Goal: Transaction & Acquisition: Purchase product/service

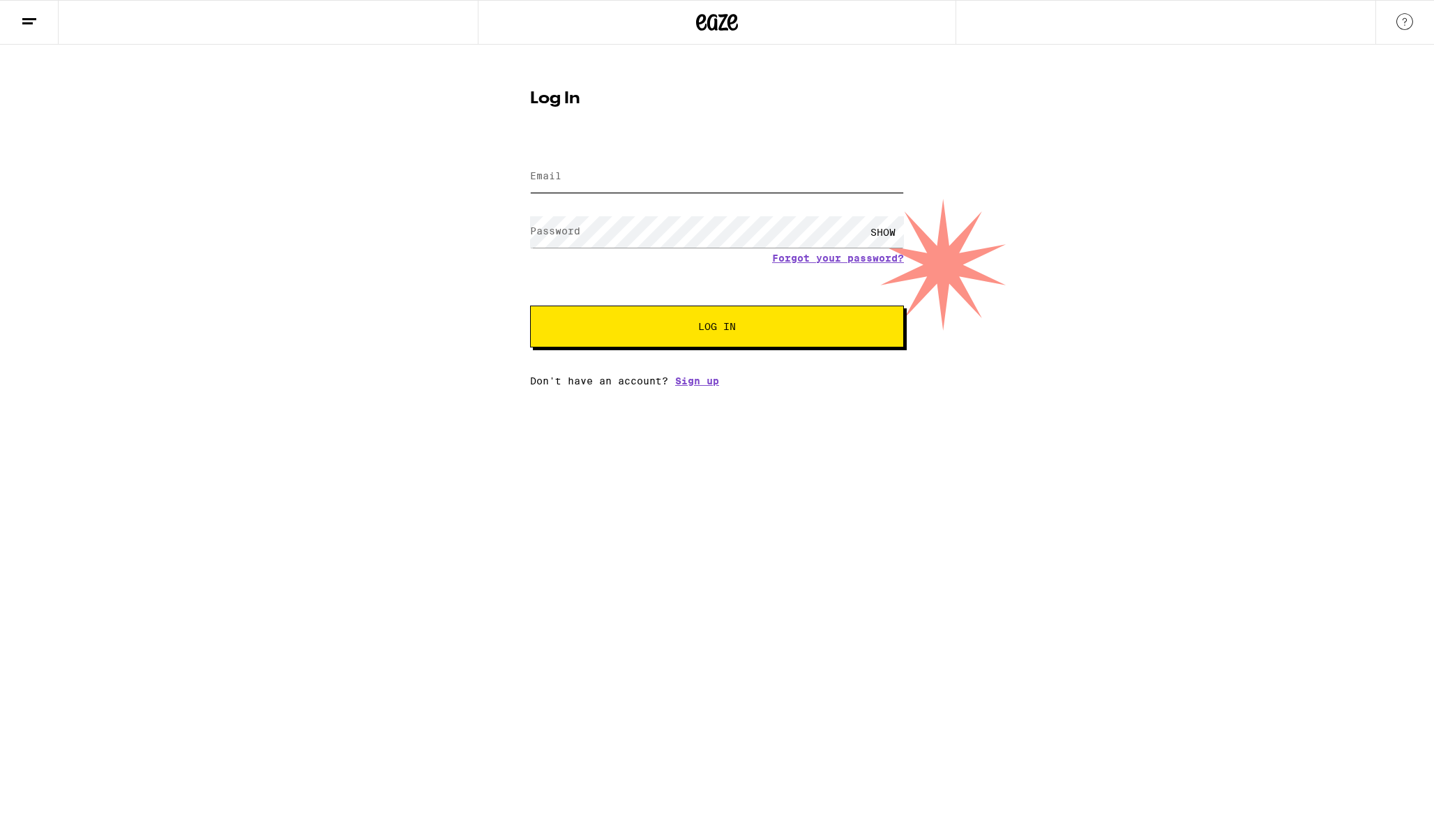
click at [621, 174] on input "Email" at bounding box center [717, 177] width 374 height 32
type input "[EMAIL_ADDRESS][DOMAIN_NAME]"
click at [530, 305] on button "Log In" at bounding box center [717, 326] width 374 height 42
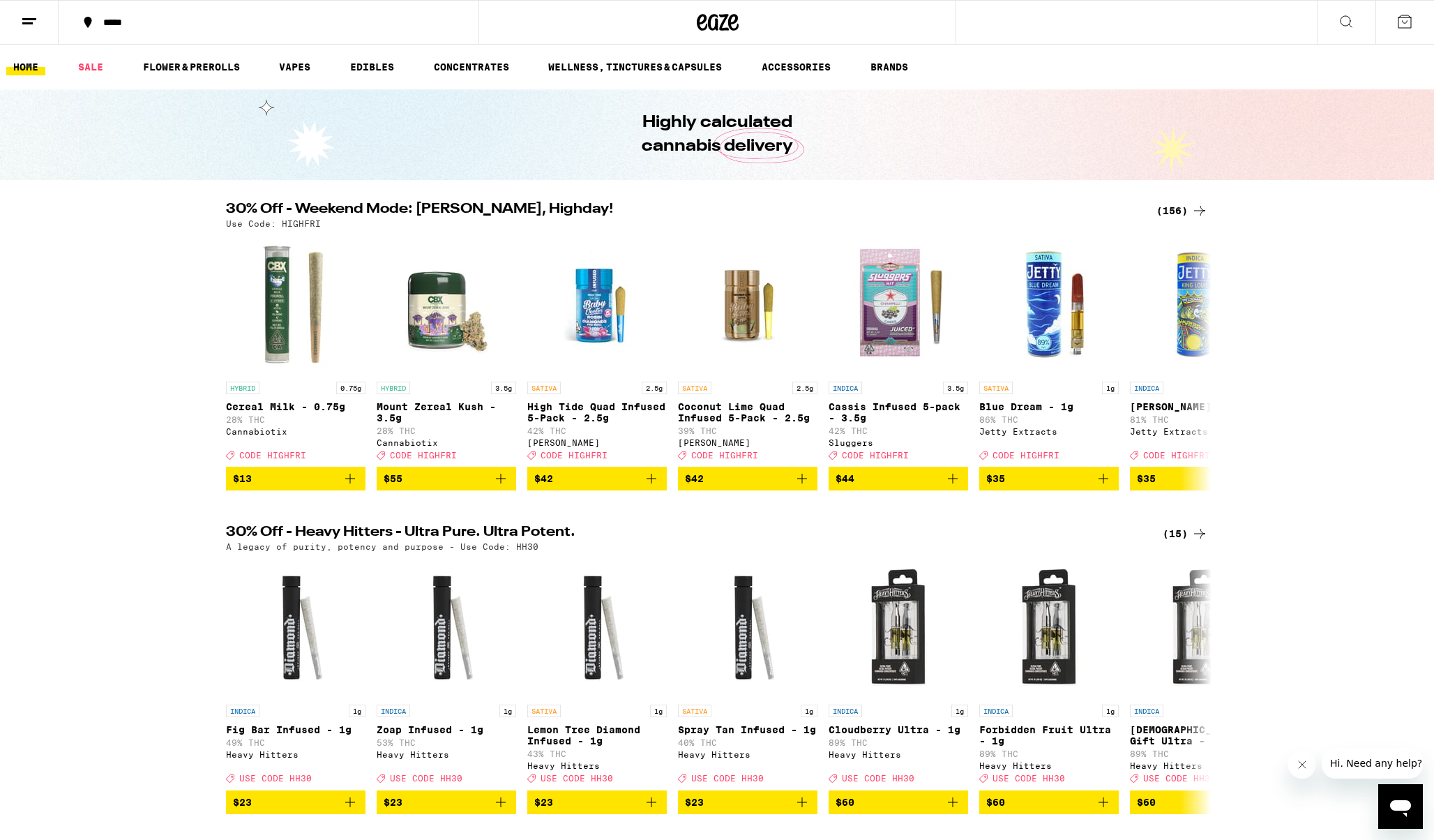
click at [1171, 213] on div "(156)" at bounding box center [1182, 211] width 52 height 17
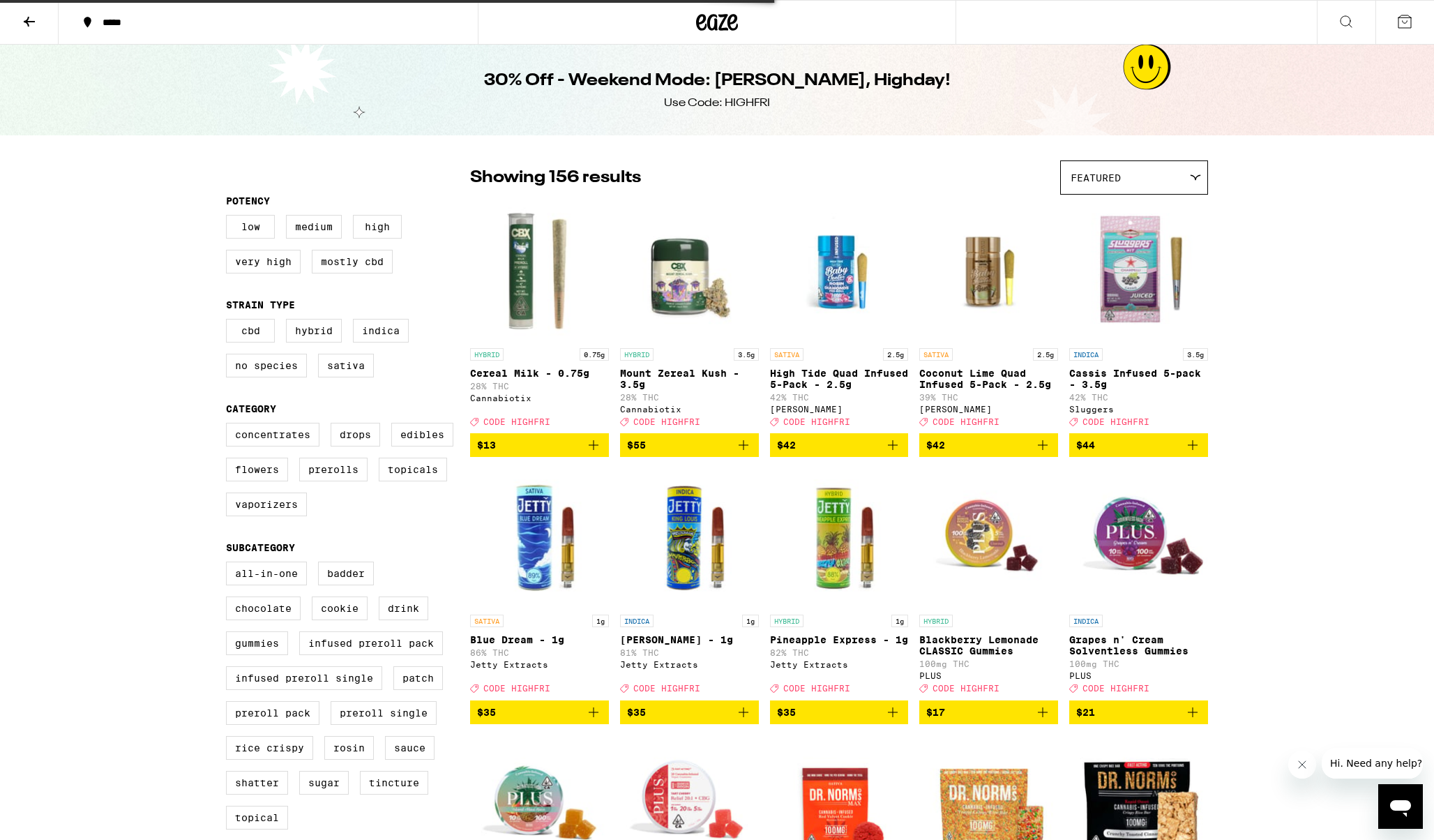
click at [120, 22] on button "*****" at bounding box center [268, 22] width 419 height 42
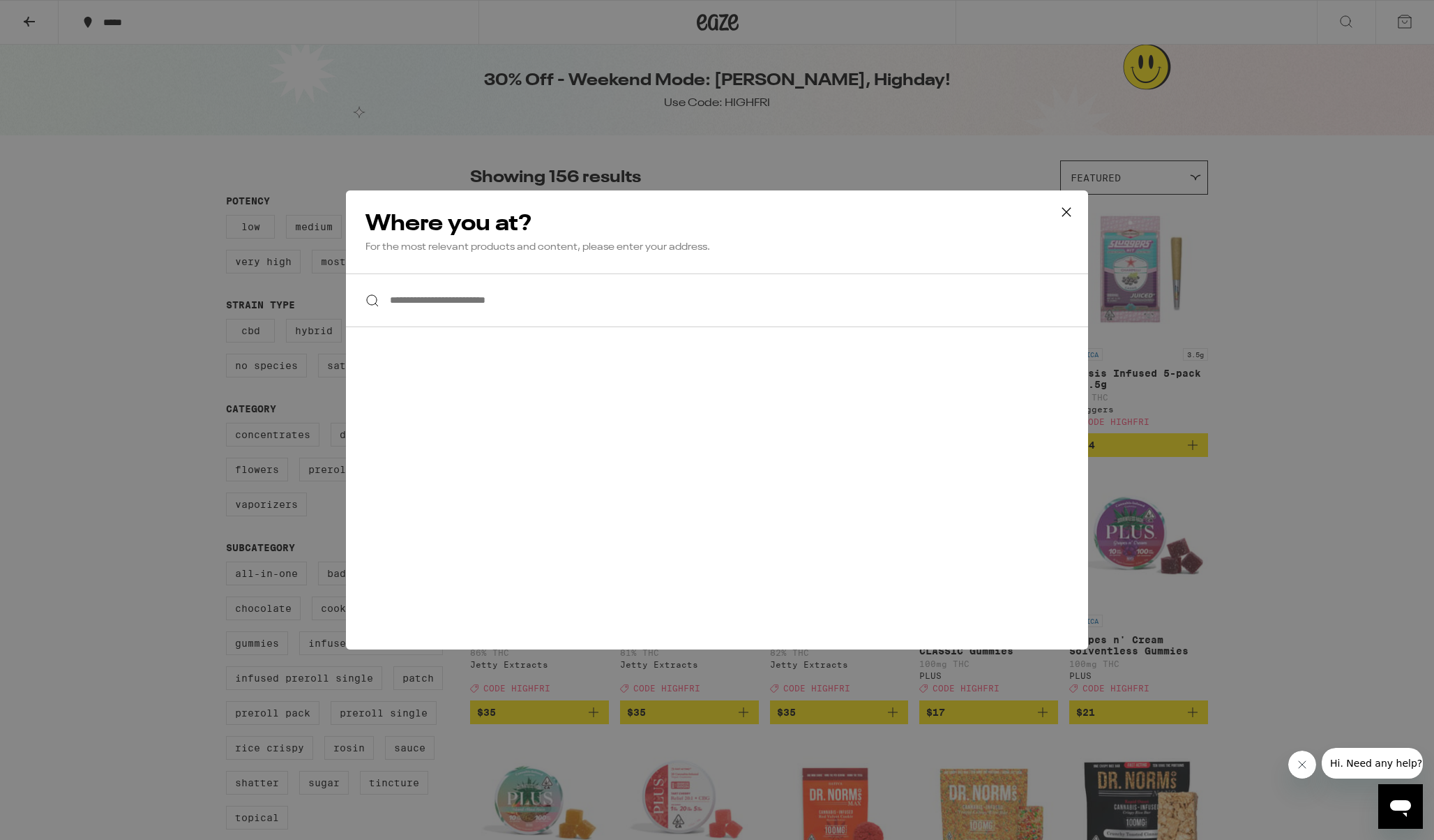
click at [494, 308] on input "**********" at bounding box center [717, 300] width 742 height 54
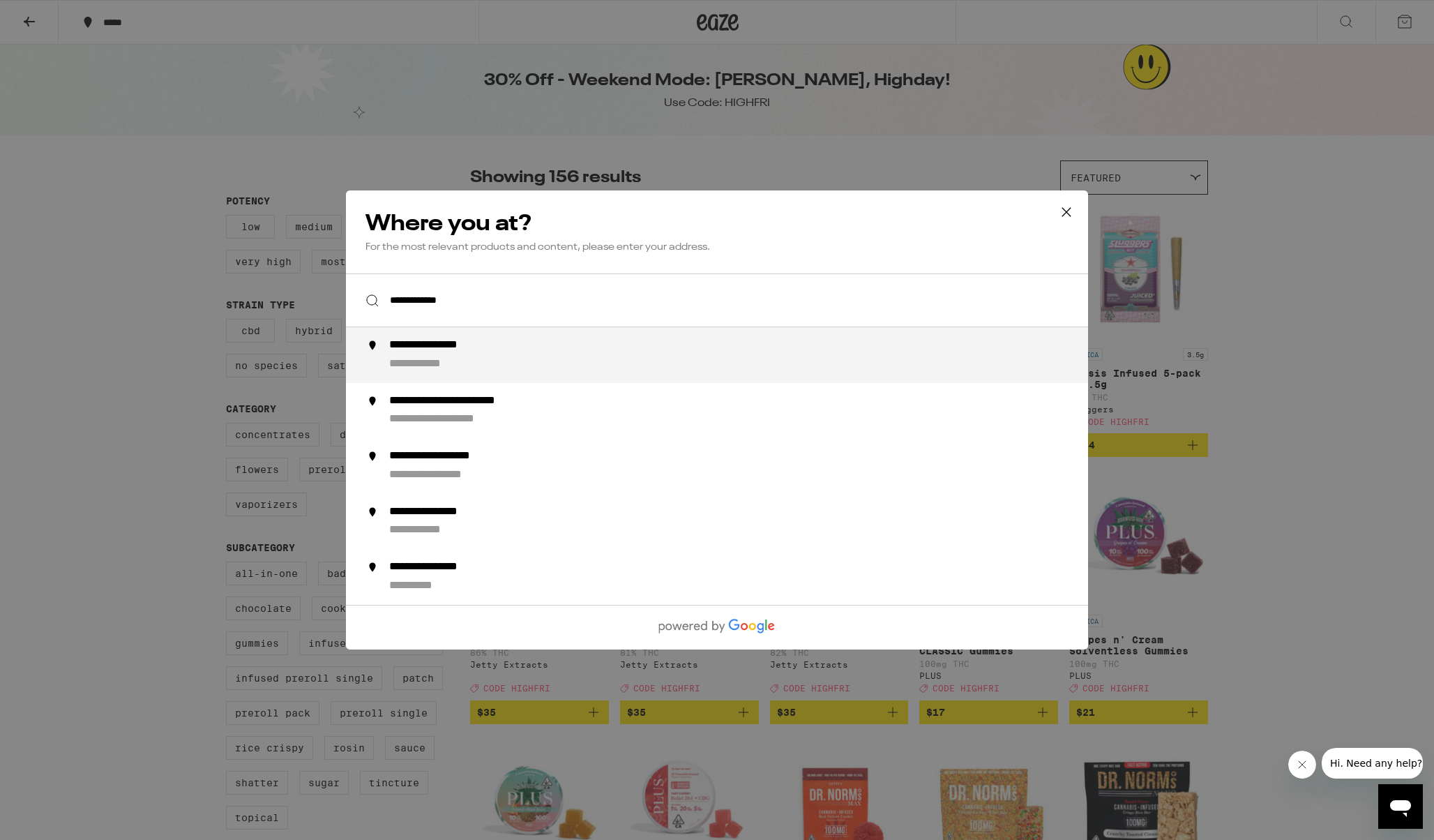
click at [433, 344] on div "**********" at bounding box center [446, 345] width 115 height 15
type input "**********"
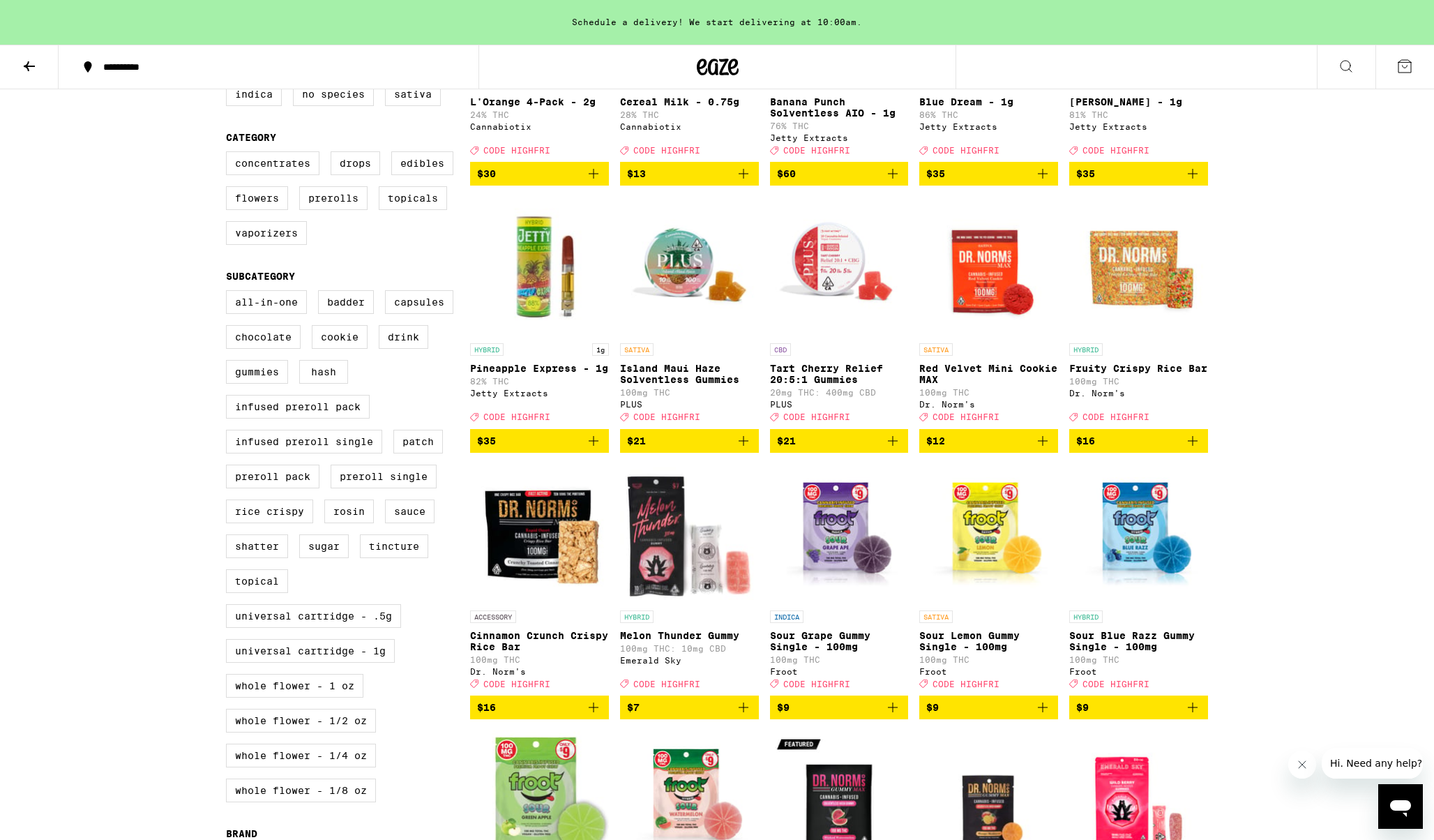
scroll to position [3342, 0]
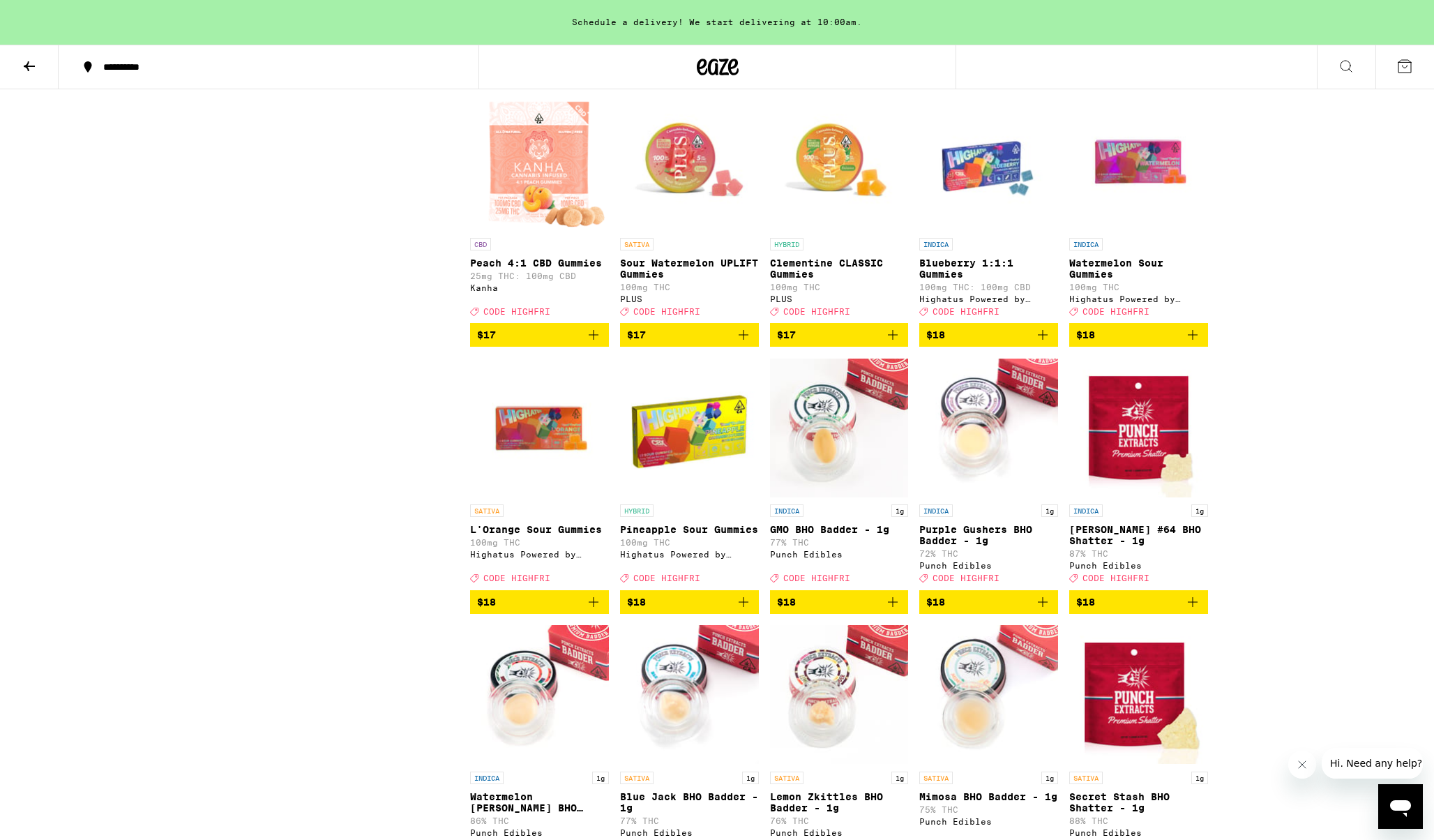
click at [744, 343] on icon "Add to bag" at bounding box center [744, 335] width 17 height 17
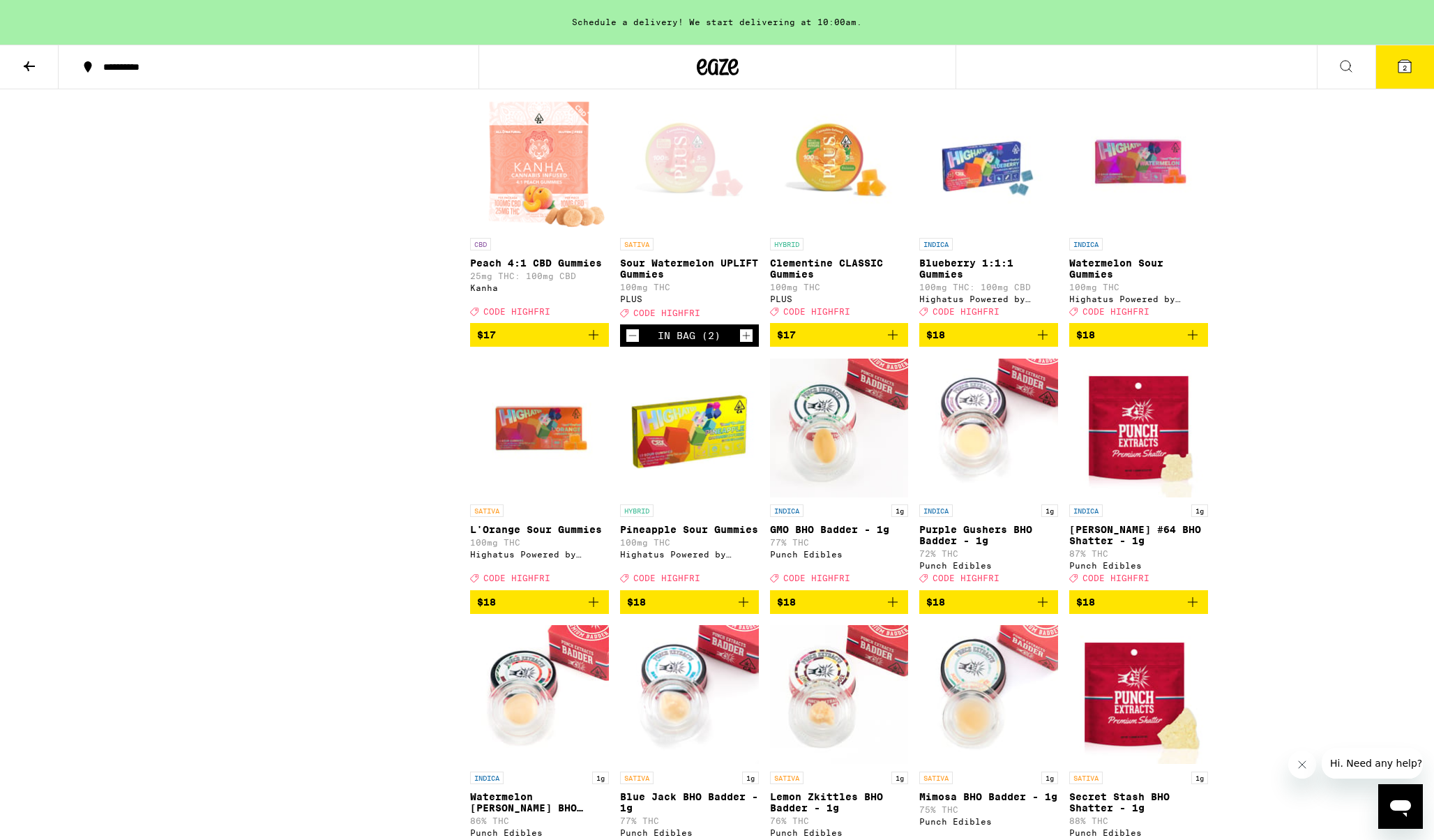
click at [744, 344] on icon "Increment" at bounding box center [746, 336] width 12 height 17
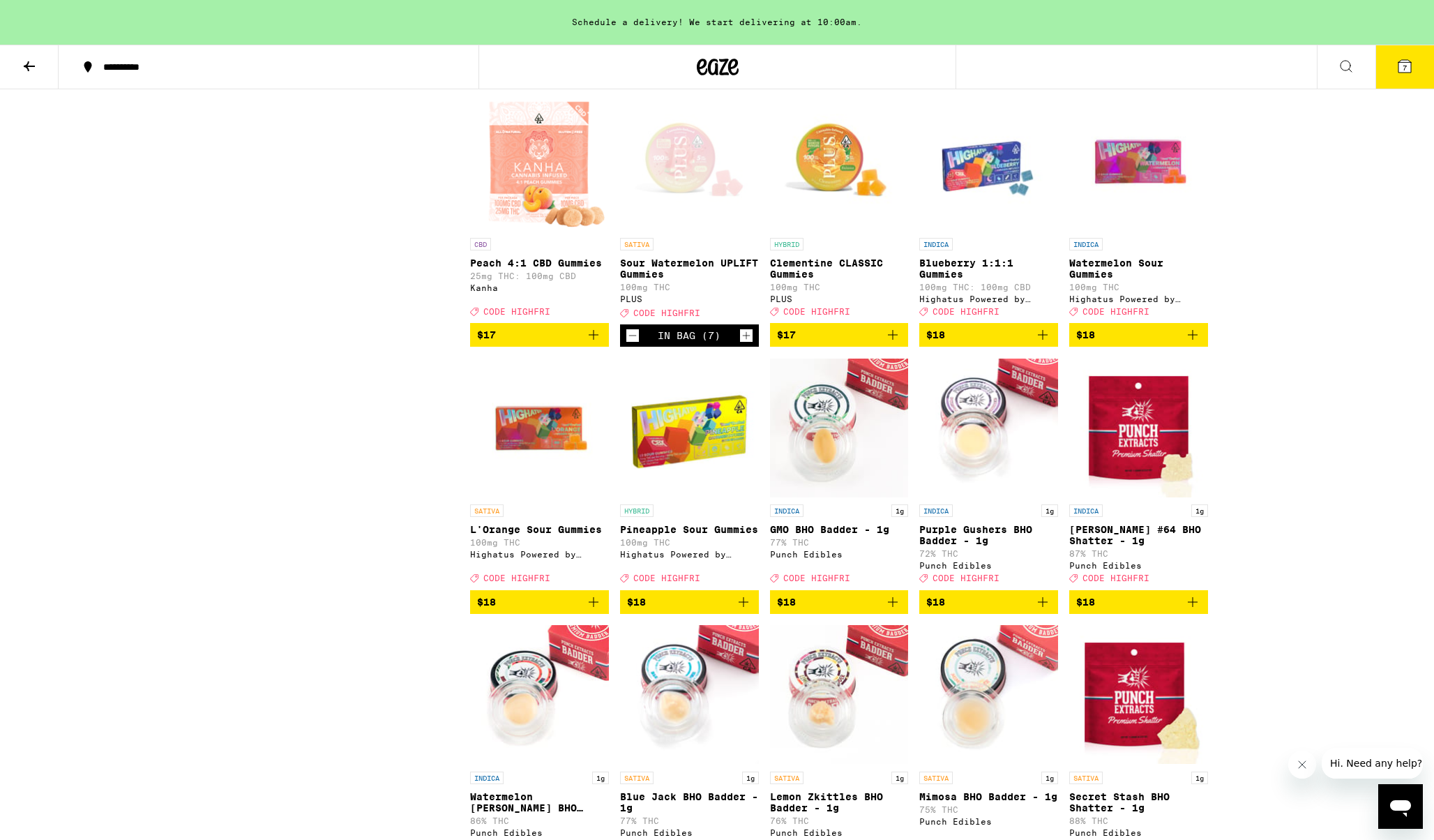
click at [744, 344] on icon "Increment" at bounding box center [746, 336] width 12 height 17
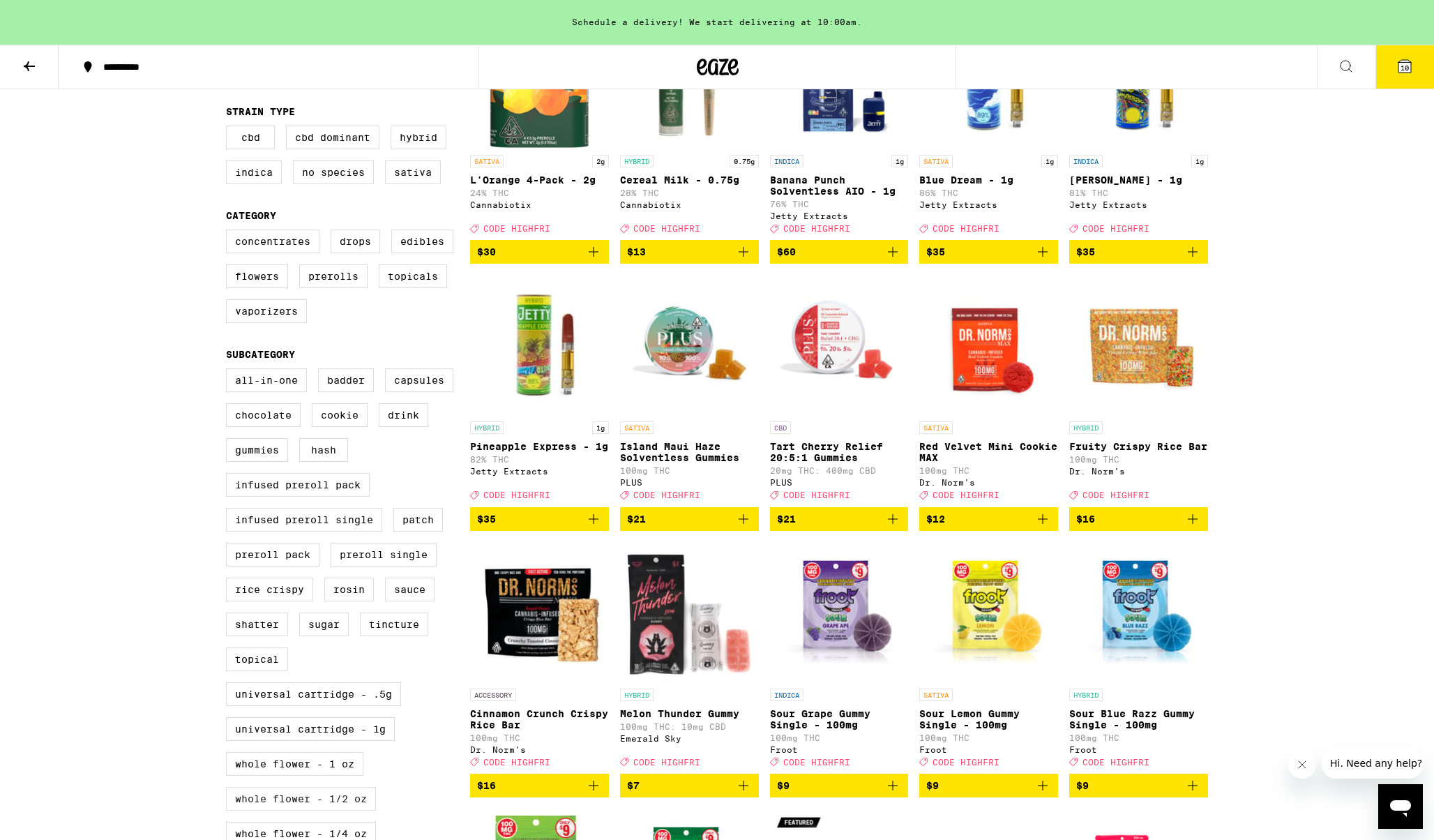
scroll to position [229, 0]
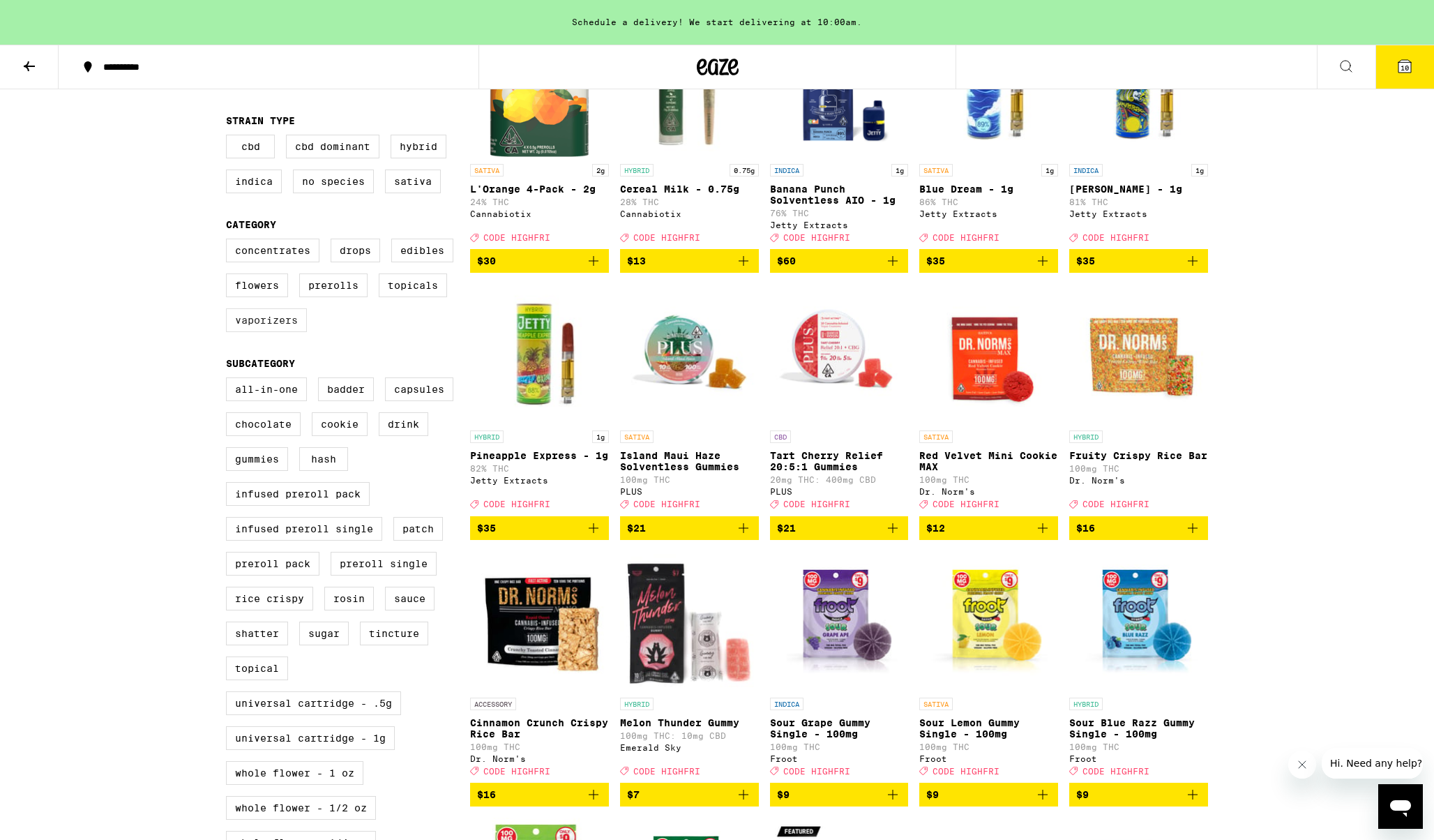
click at [281, 332] on label "Vaporizers" at bounding box center [266, 320] width 81 height 24
click at [229, 241] on input "Vaporizers" at bounding box center [229, 241] width 1 height 1
checkbox input "true"
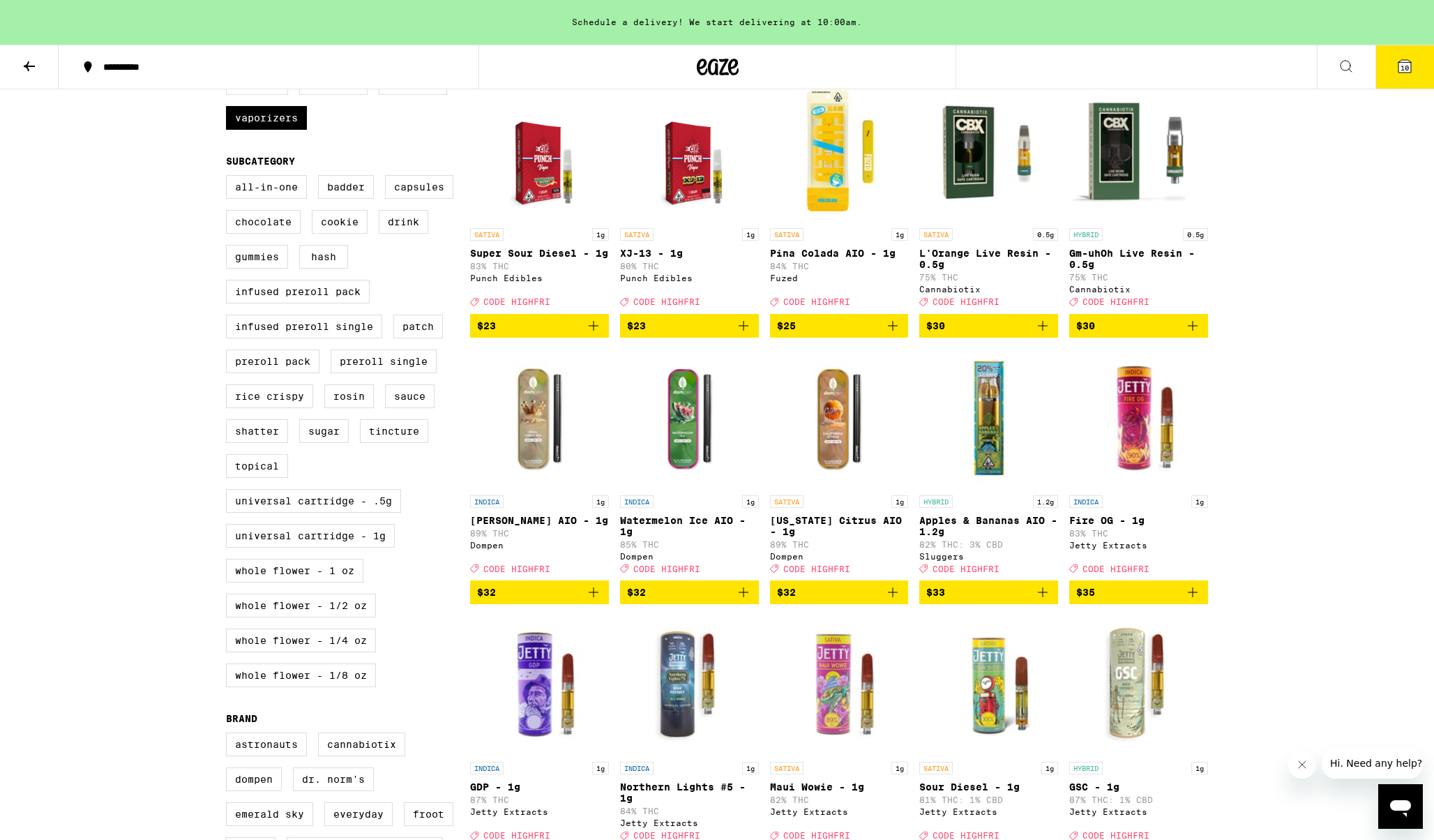
scroll to position [408, 0]
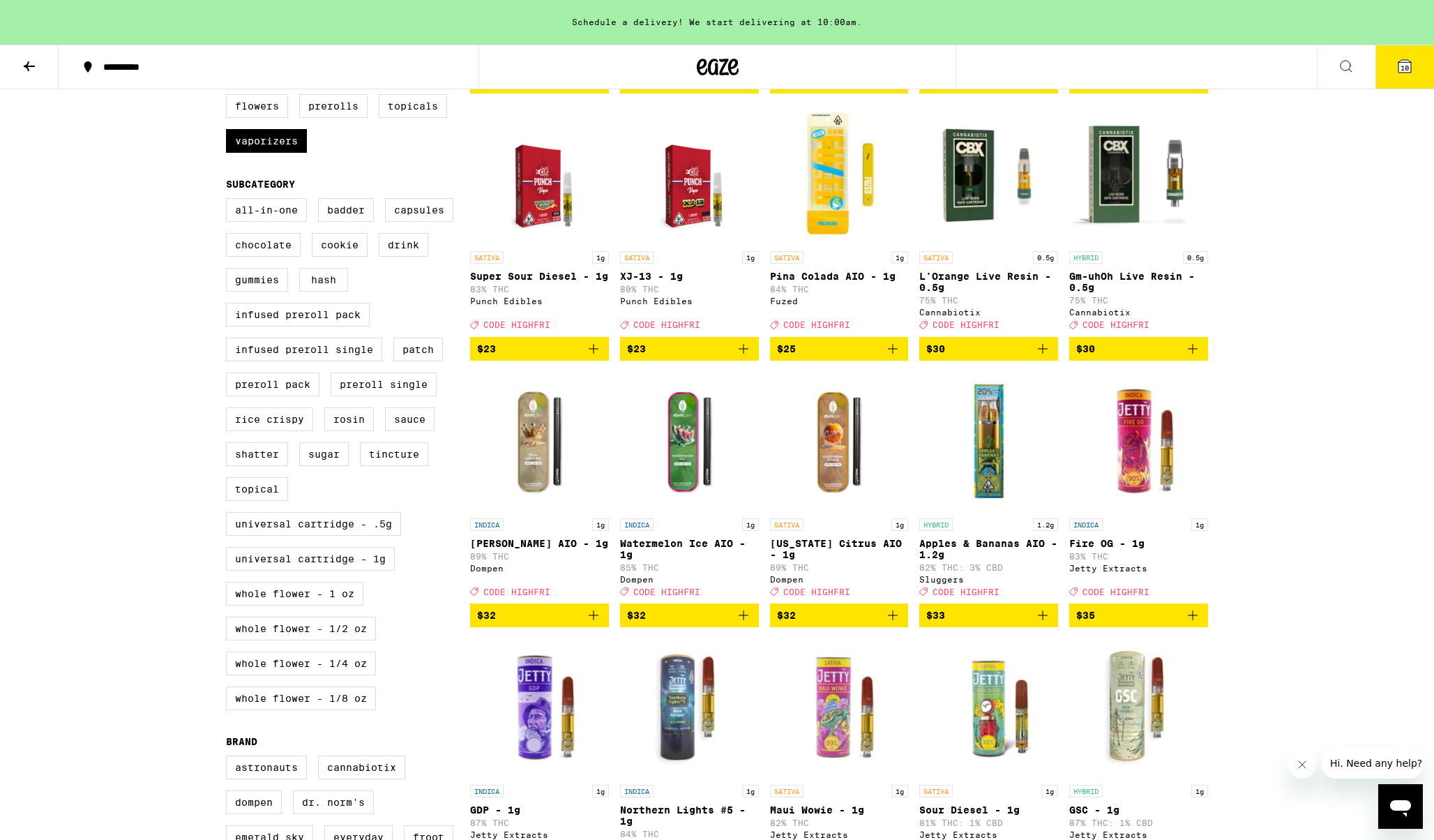
click at [742, 623] on icon "Add to bag" at bounding box center [744, 616] width 17 height 17
click at [600, 623] on icon "Add to bag" at bounding box center [594, 616] width 17 height 17
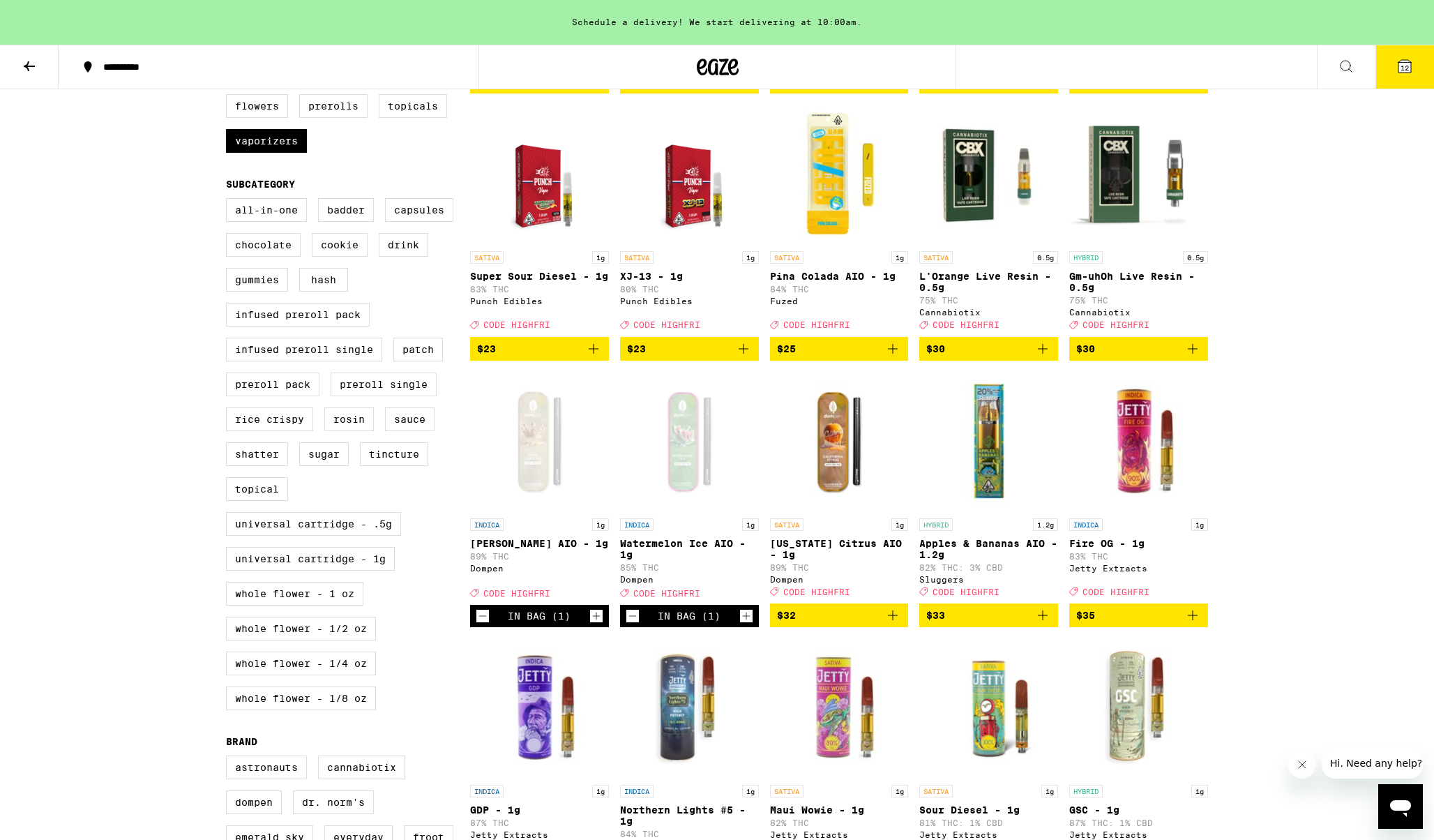
click at [590, 624] on icon "Increment" at bounding box center [596, 616] width 12 height 17
click at [739, 622] on button "Increment" at bounding box center [746, 616] width 14 height 14
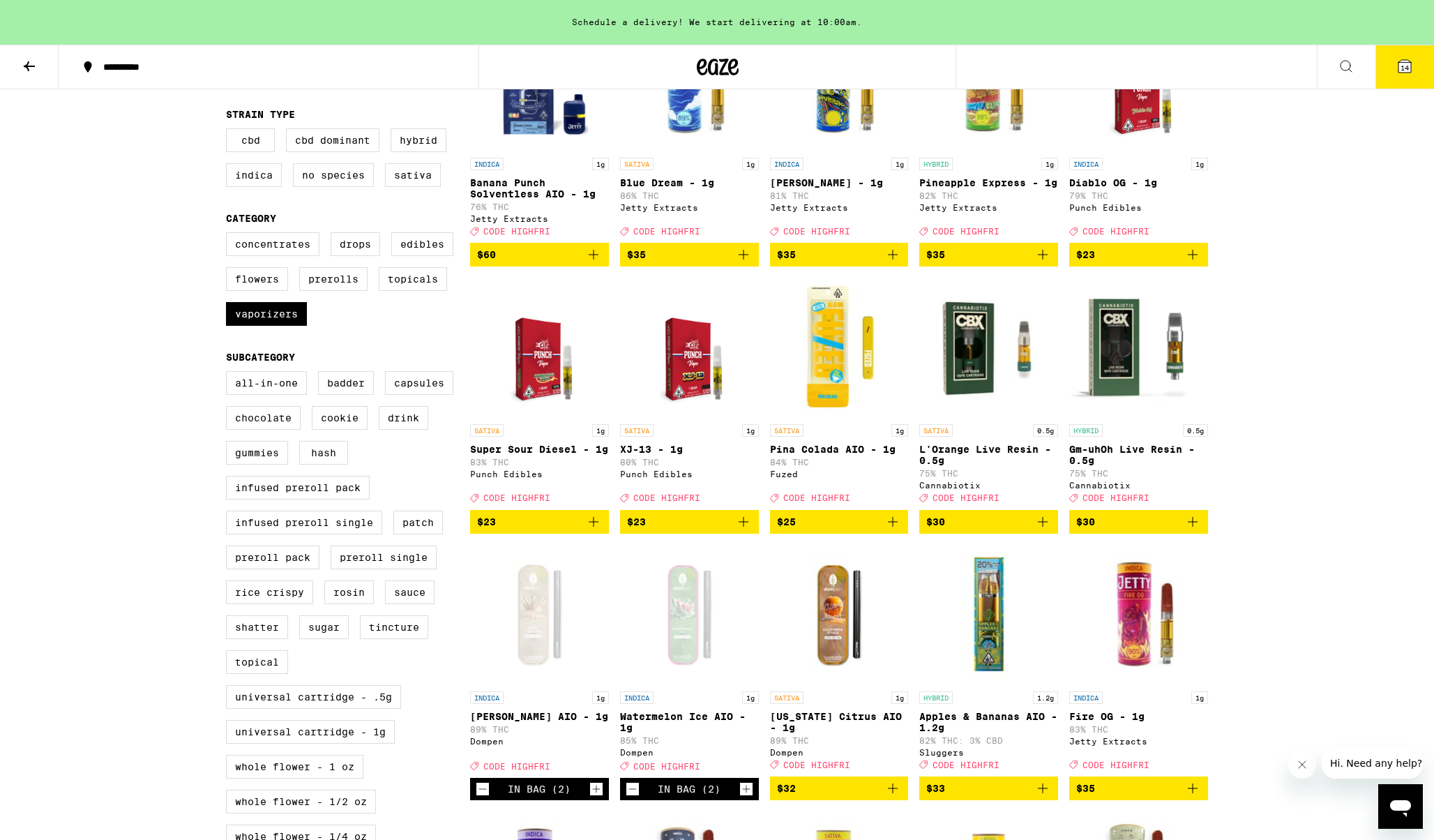
scroll to position [0, 0]
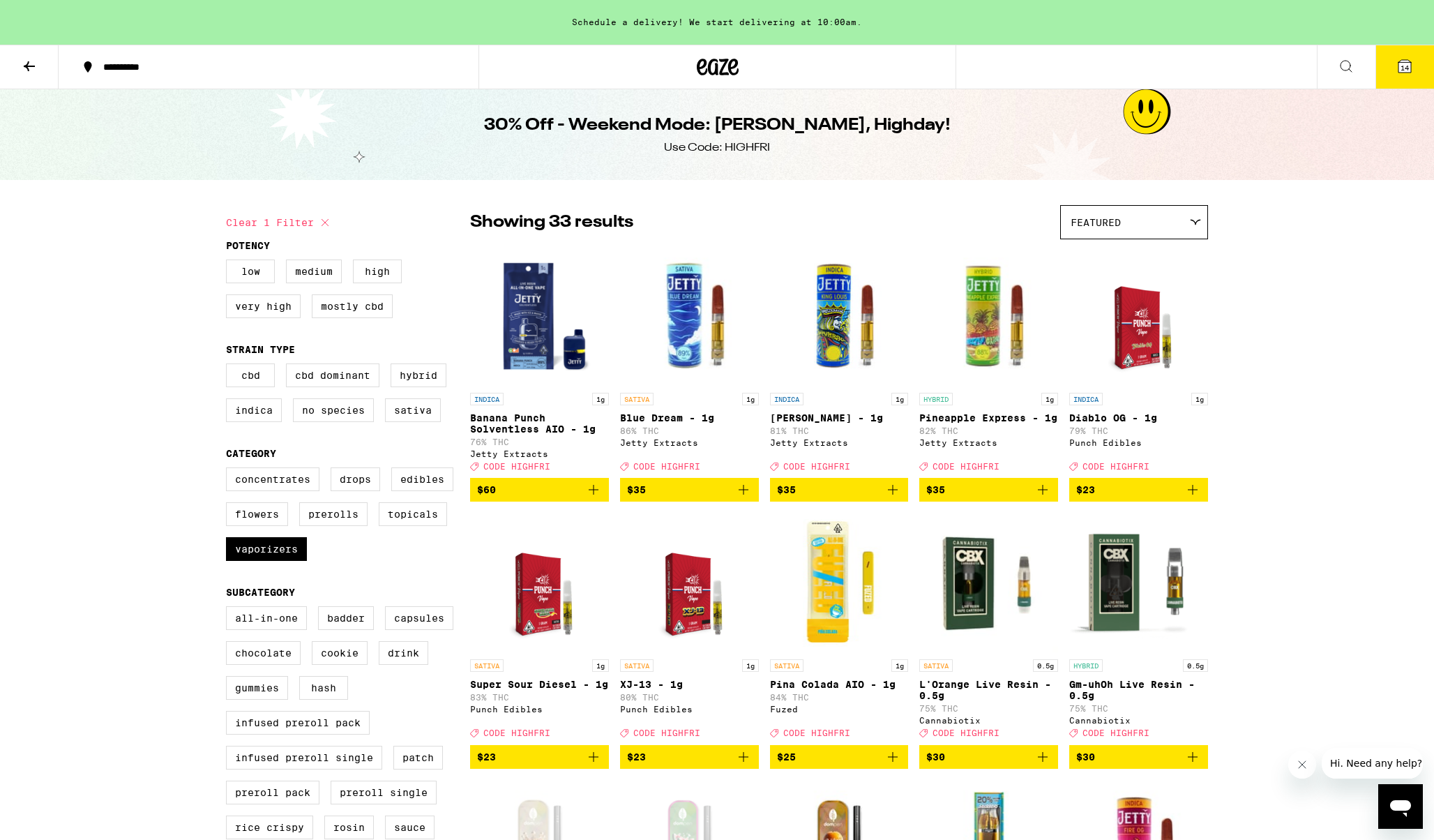
click at [1402, 60] on icon at bounding box center [1405, 66] width 12 height 12
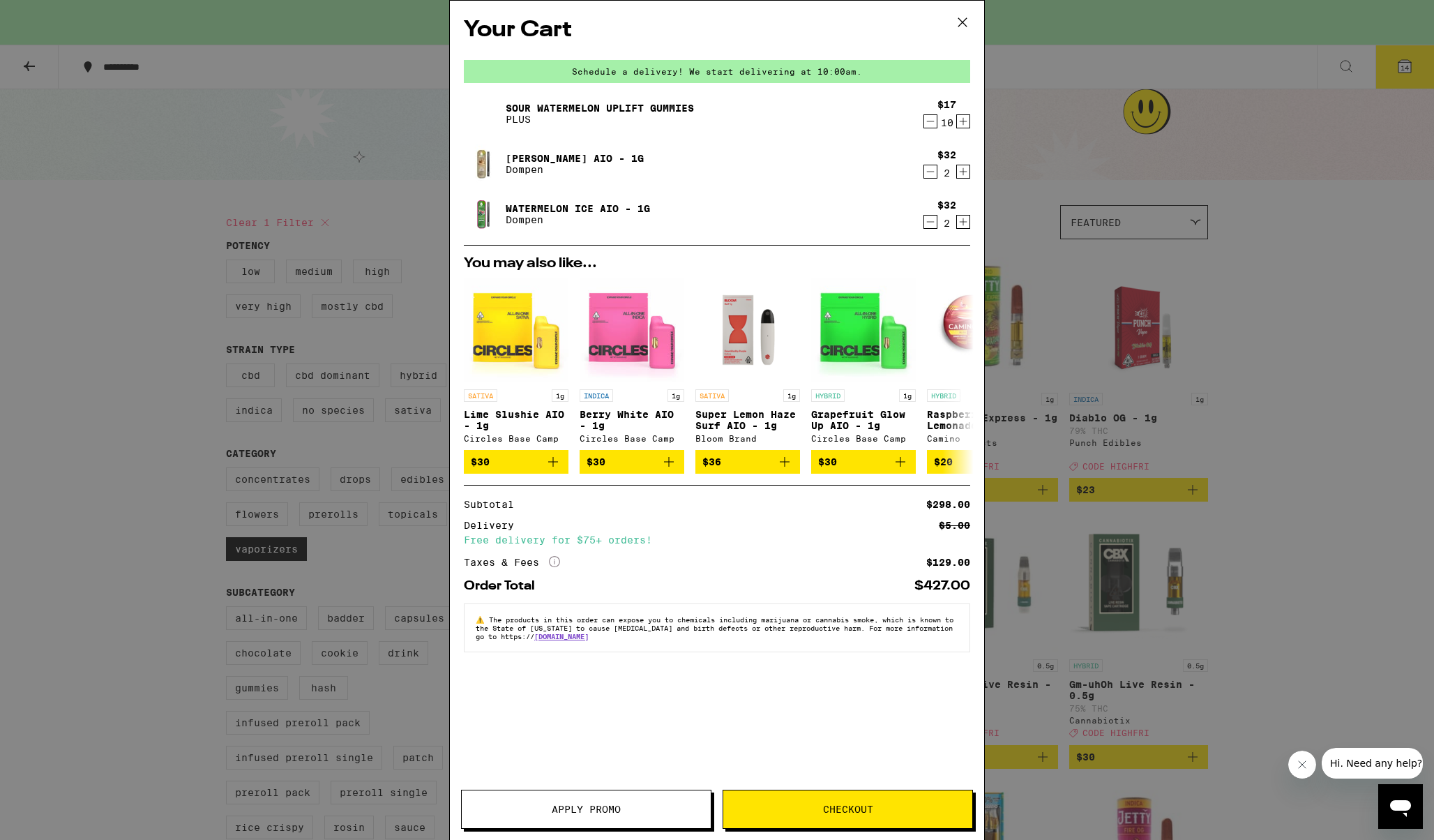
click at [585, 798] on button "Apply Promo" at bounding box center [586, 808] width 251 height 39
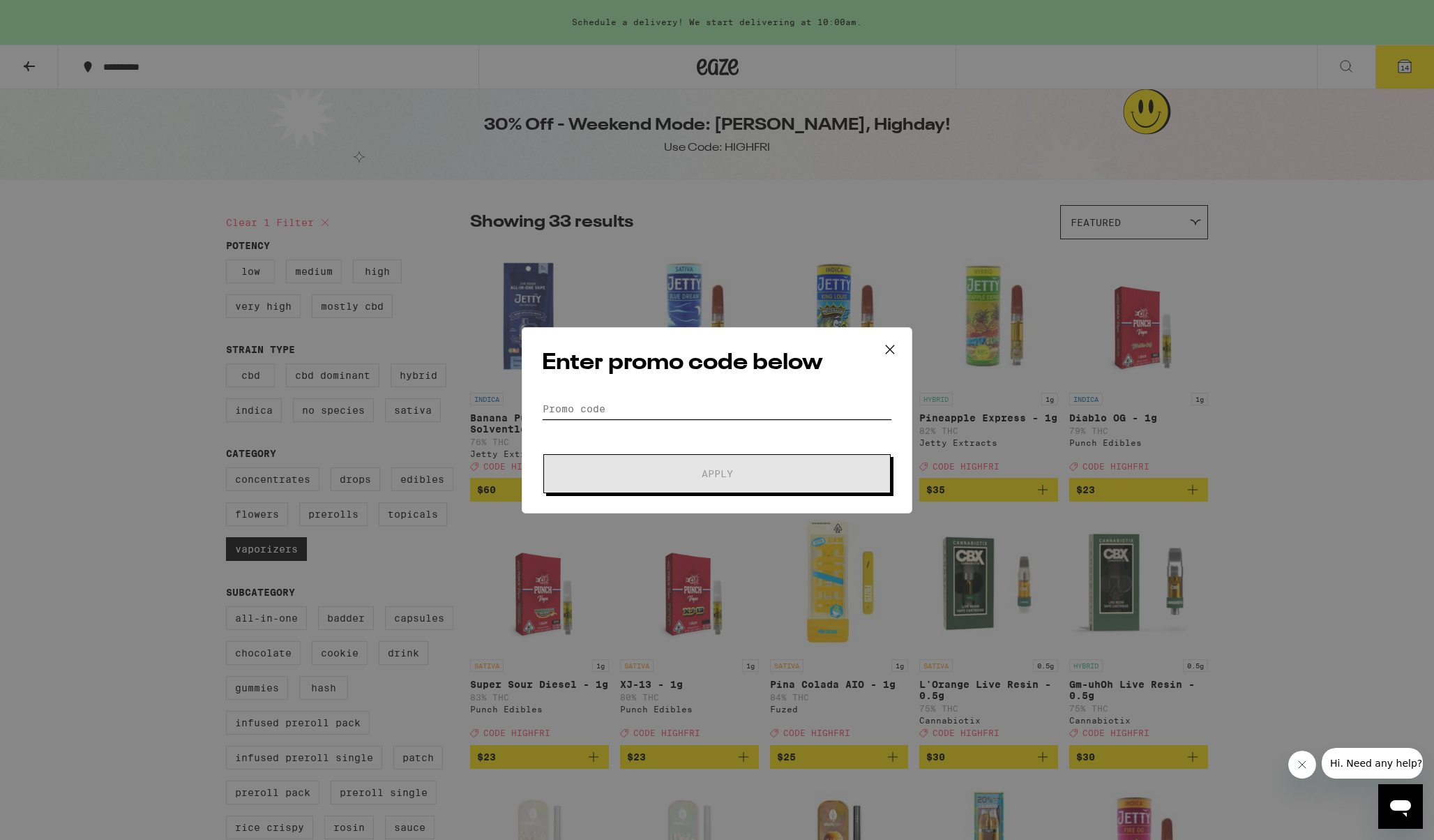
click at [611, 406] on input "Promo Code" at bounding box center [717, 408] width 350 height 21
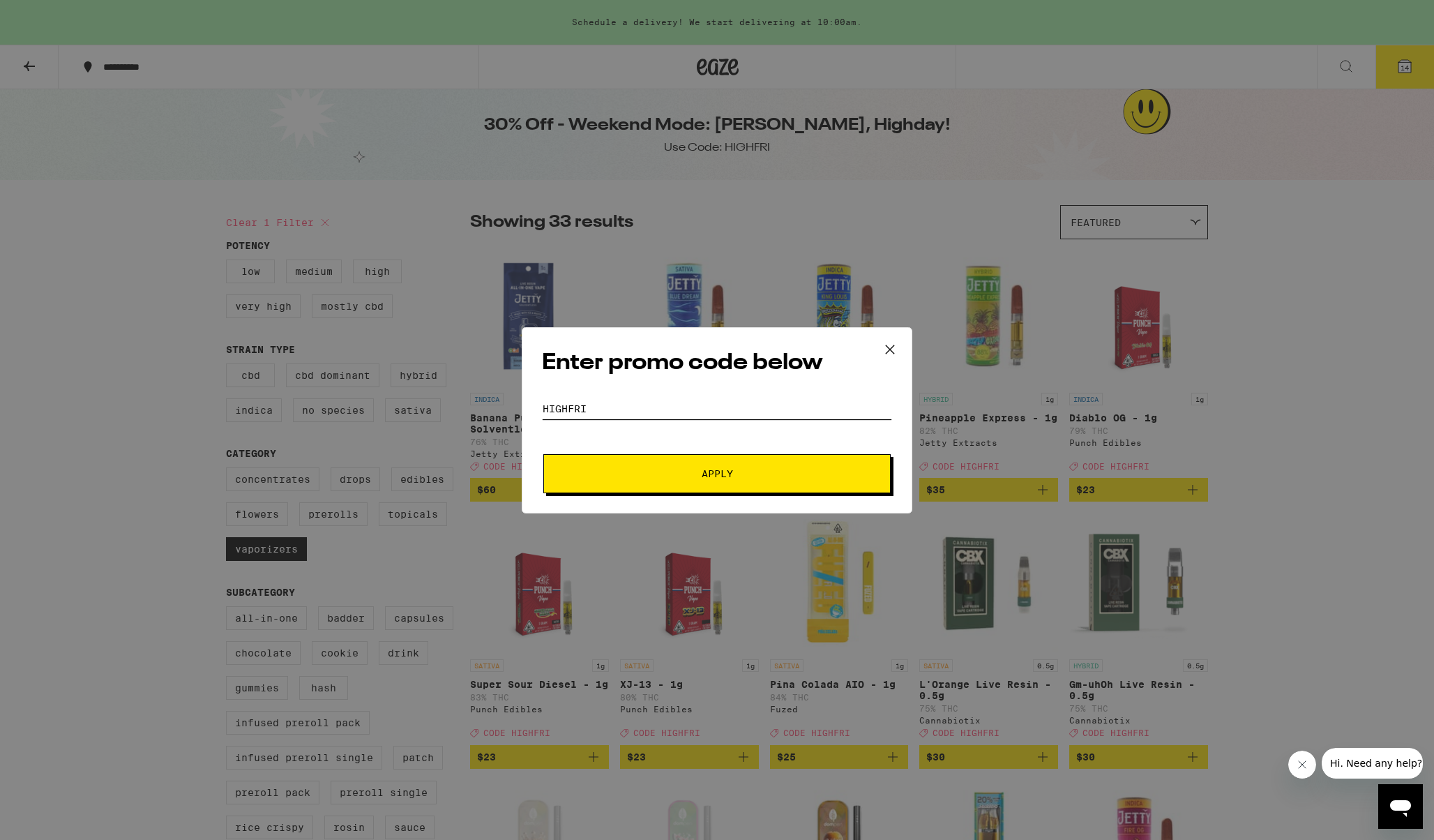
type input "HIGHFRI"
click at [652, 476] on span "Apply" at bounding box center [717, 474] width 251 height 10
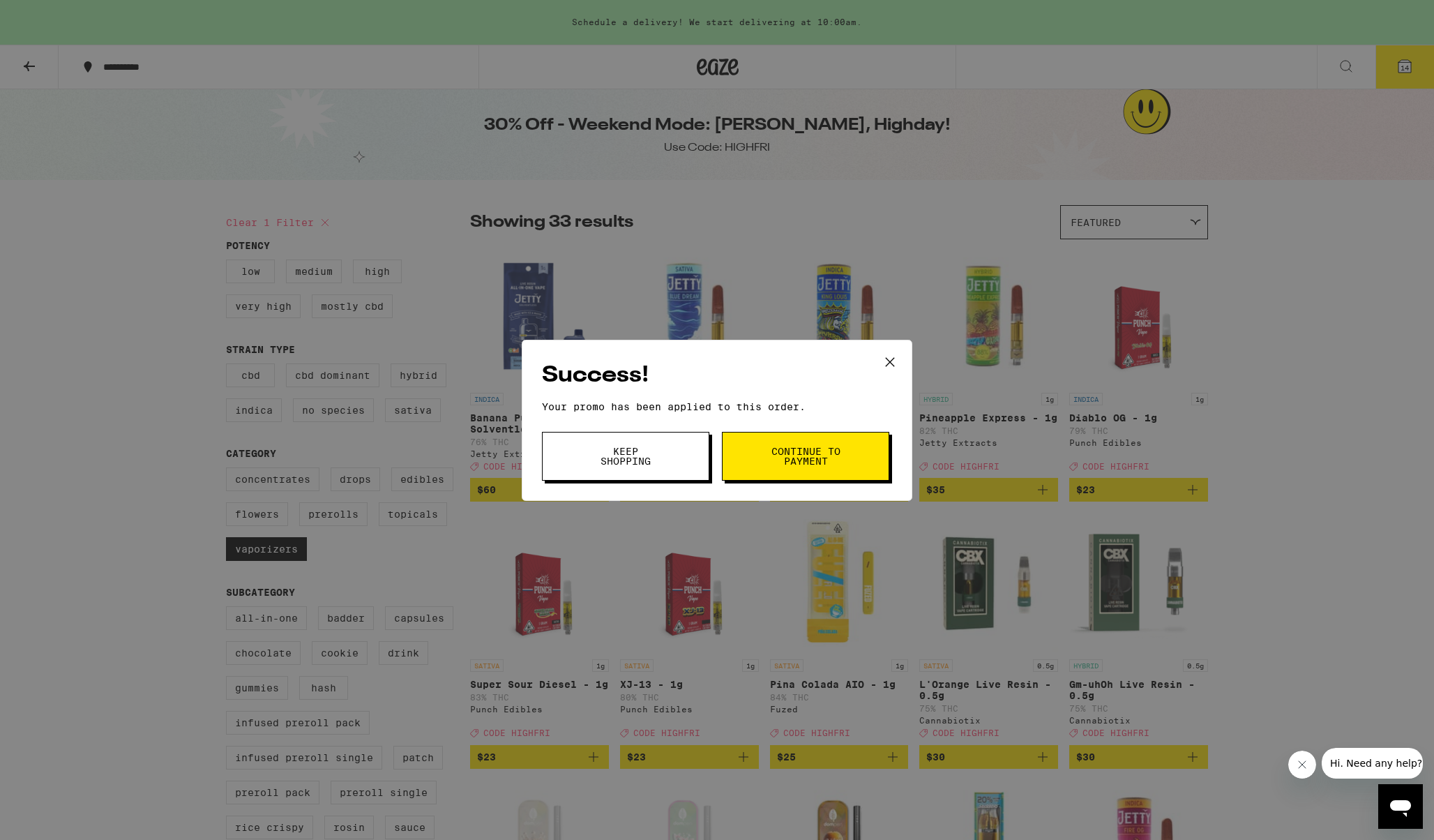
click at [891, 359] on icon at bounding box center [889, 362] width 21 height 21
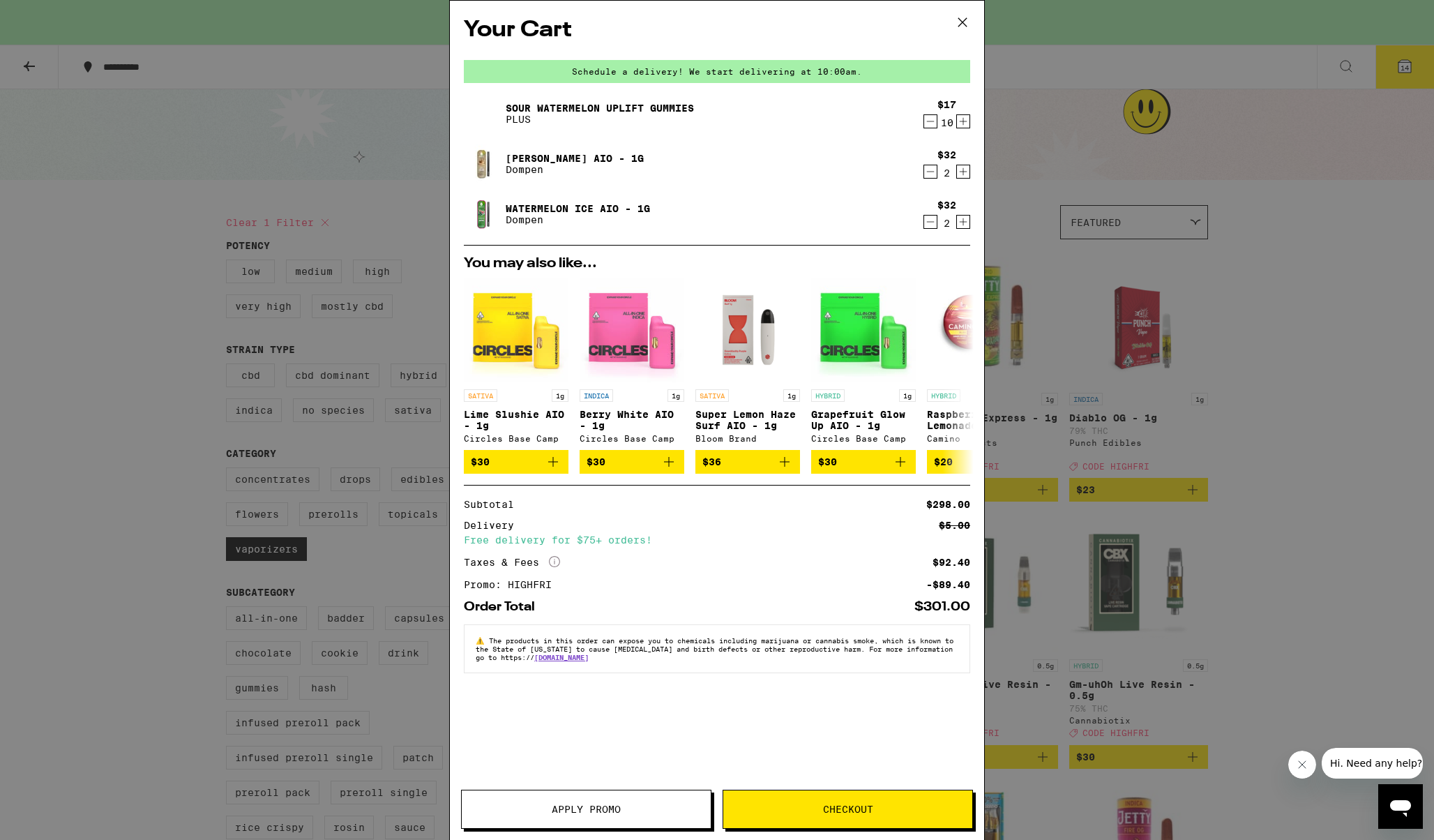
click at [930, 170] on icon "Decrement" at bounding box center [930, 172] width 12 height 17
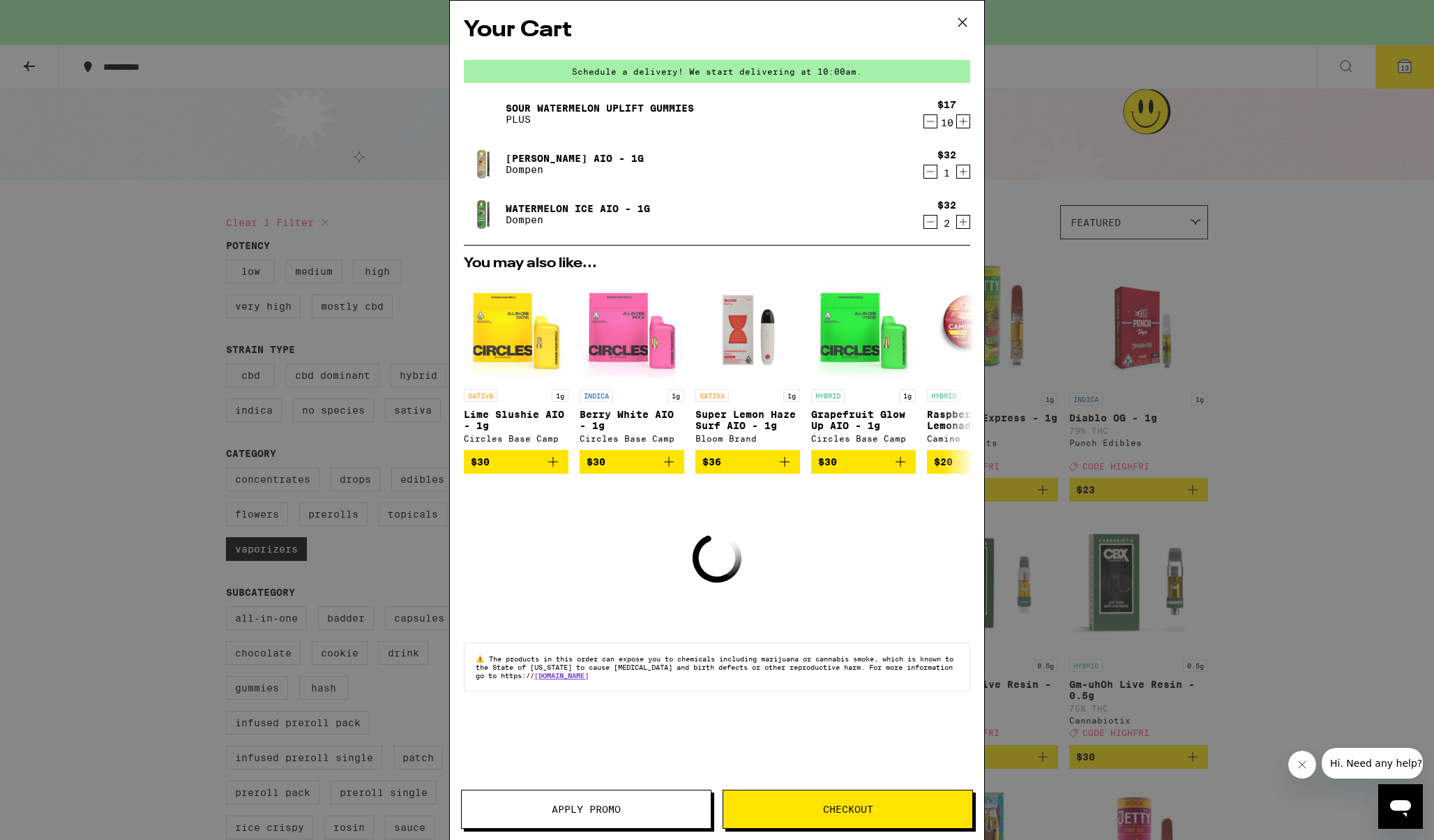
click at [930, 121] on icon "Decrement" at bounding box center [931, 121] width 8 height 0
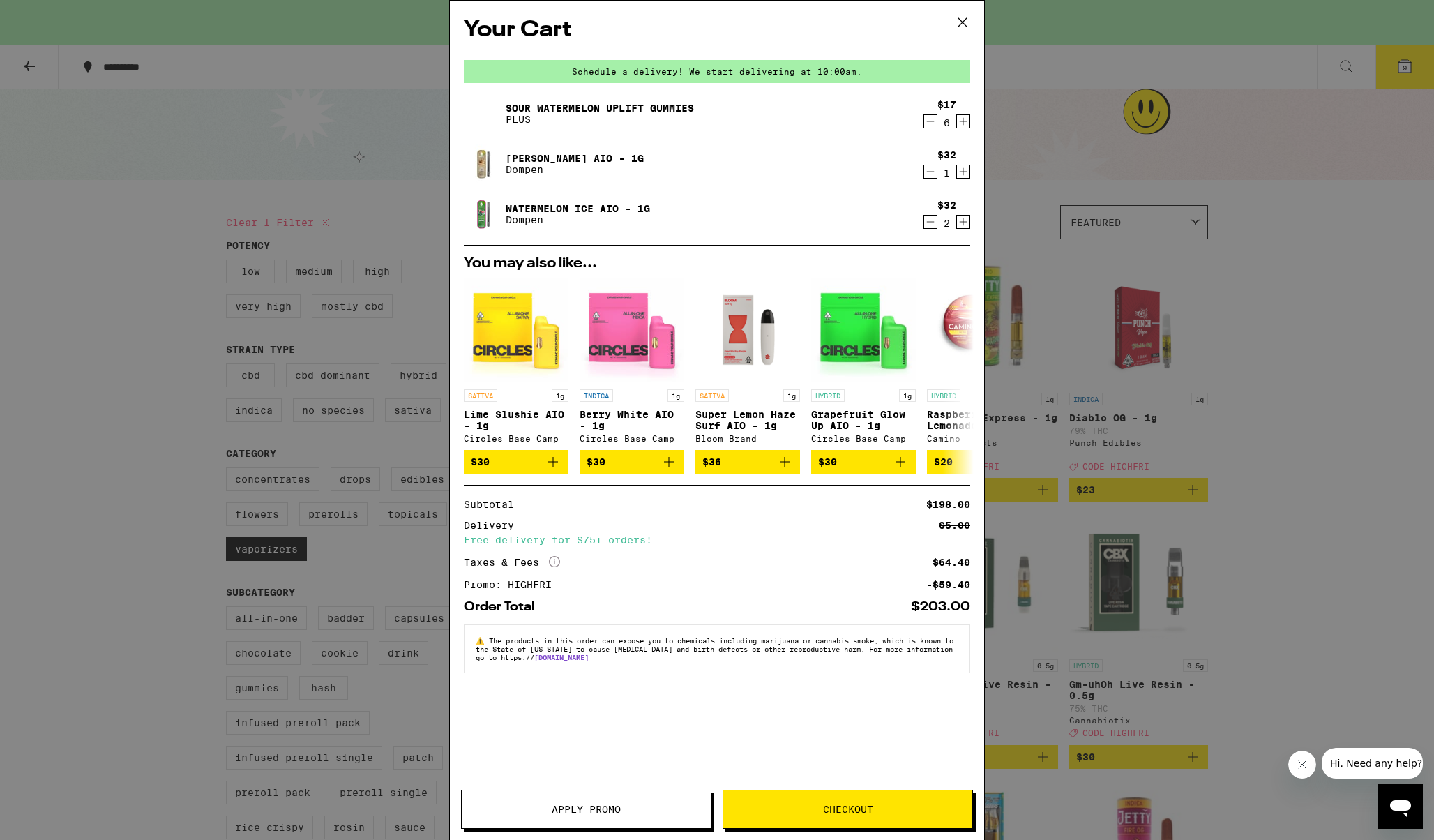
click at [854, 808] on span "Checkout" at bounding box center [848, 808] width 50 height 10
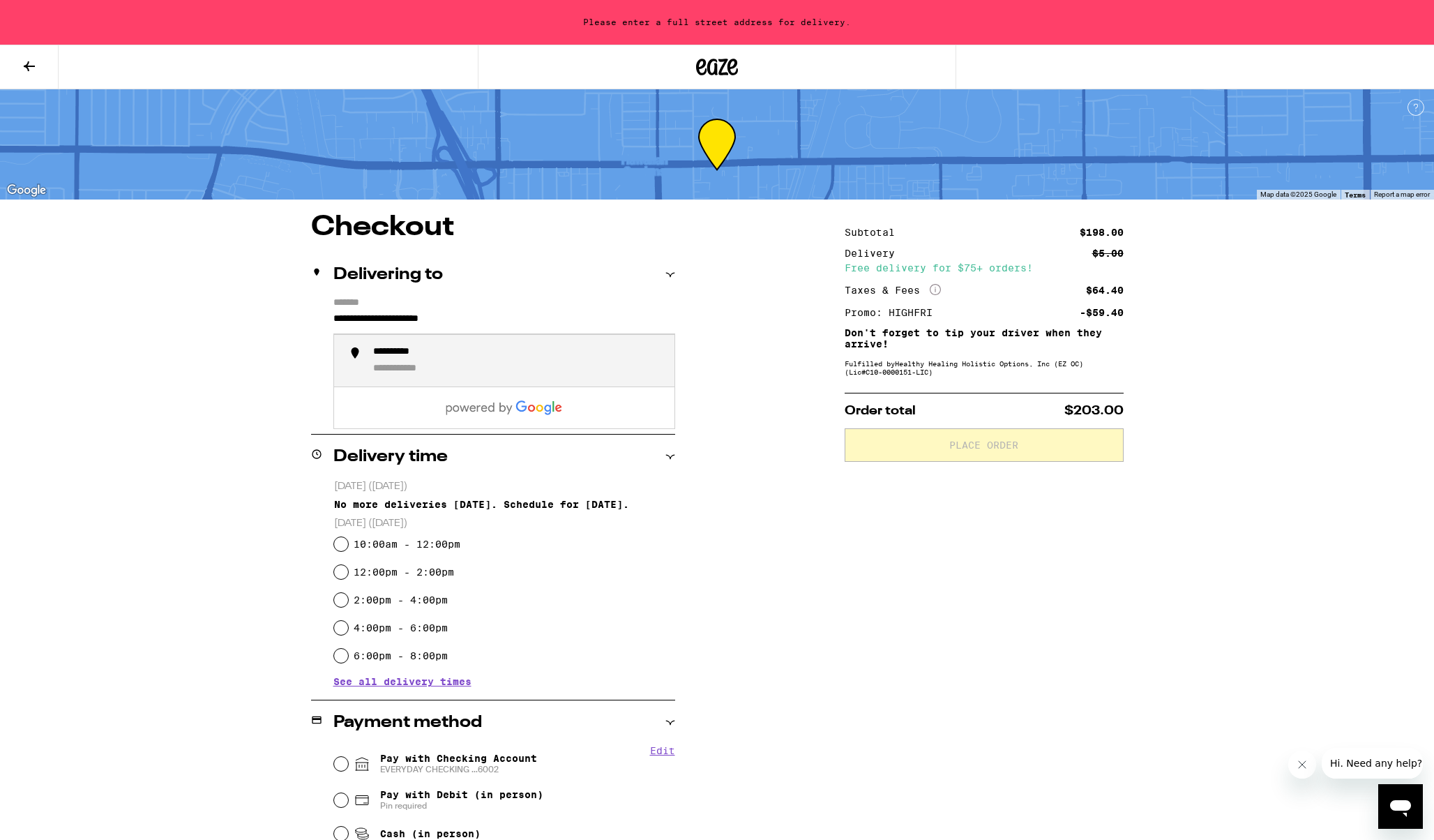
click at [433, 319] on input "**********" at bounding box center [504, 322] width 342 height 24
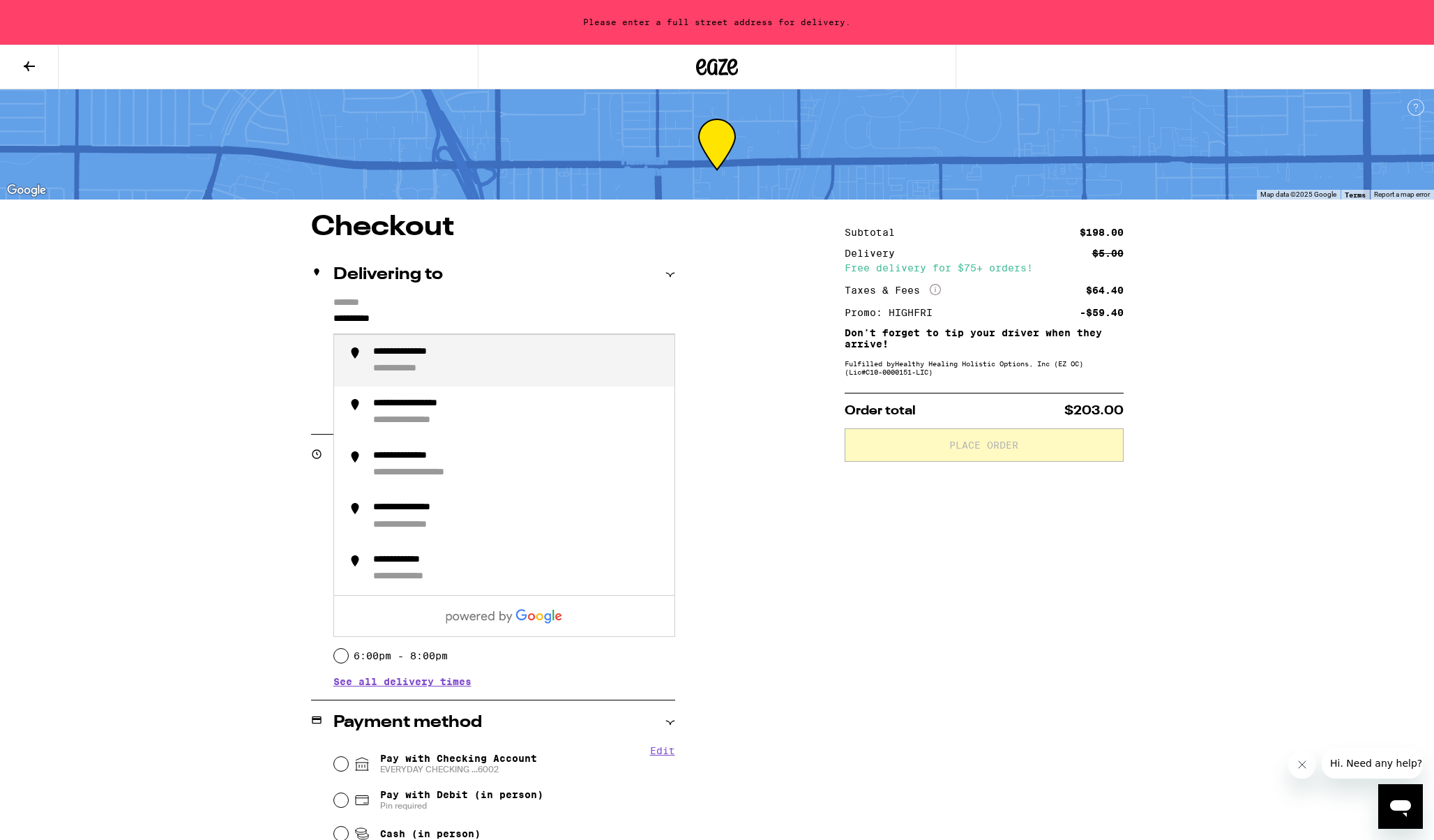
type input "**********"
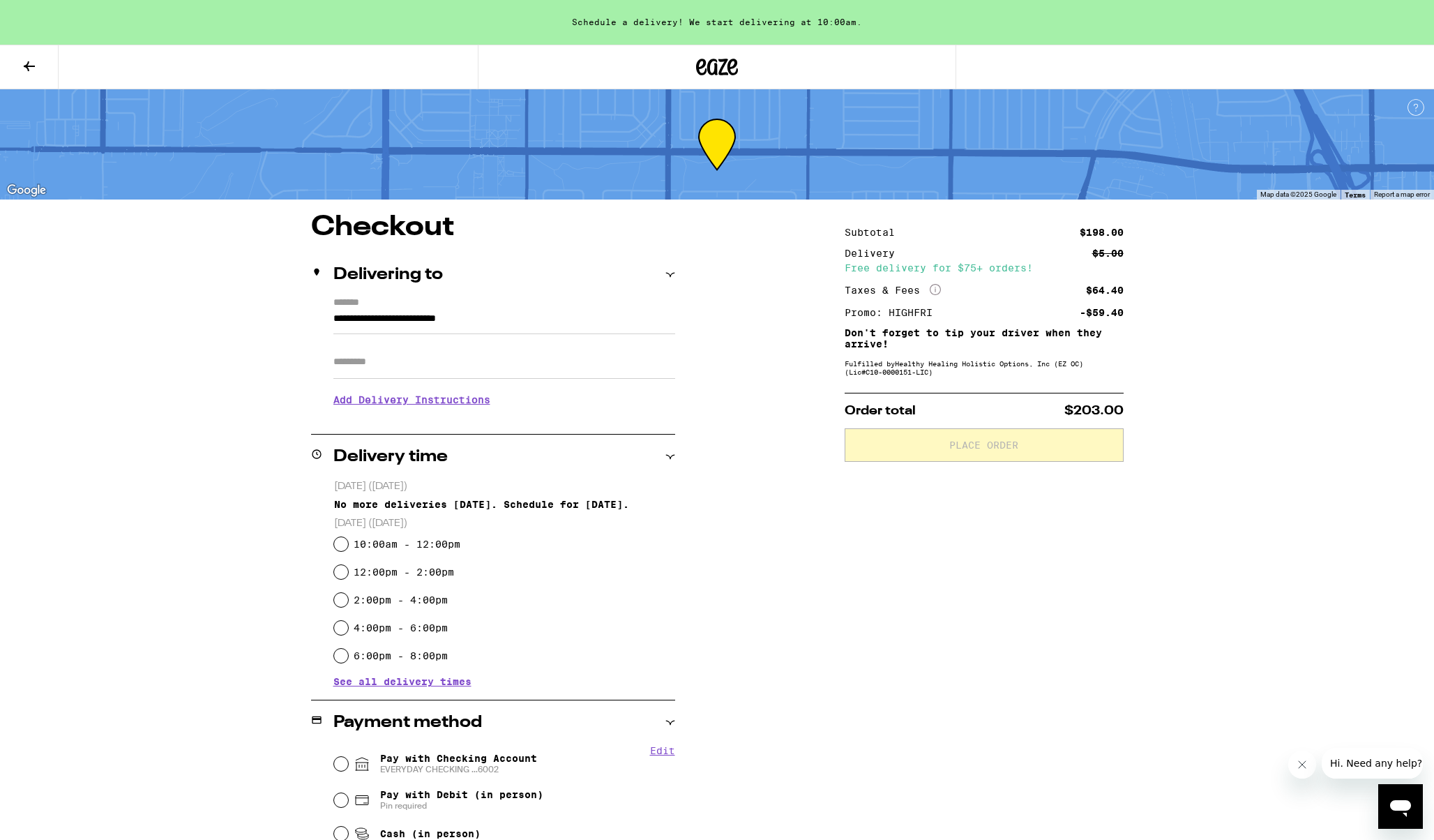
click at [865, 576] on div "Subtotal $198.00 Delivery $5.00 Free delivery for $75+ orders! Taxes & Fees Mor…" at bounding box center [984, 636] width 279 height 846
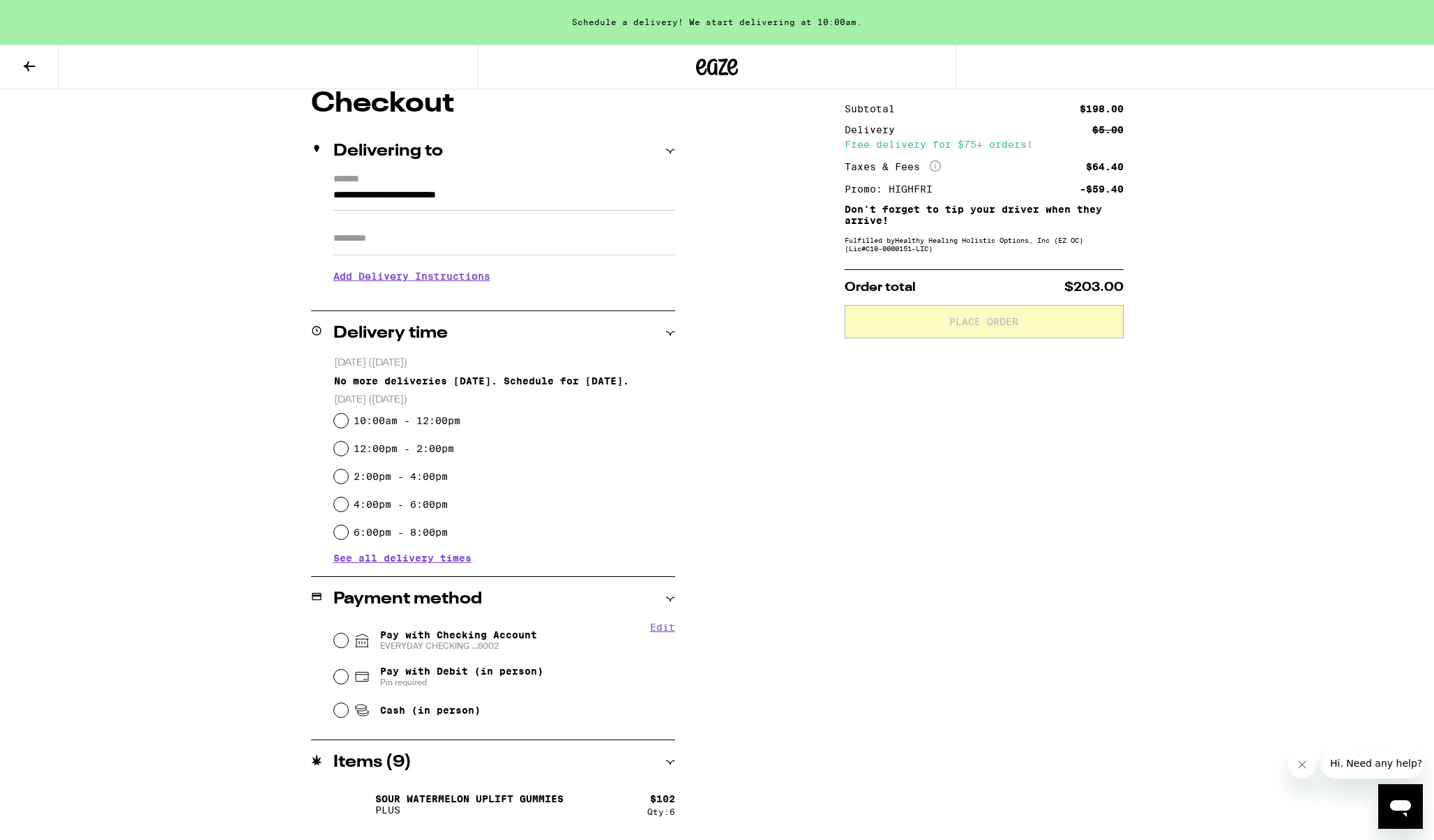
scroll to position [138, 0]
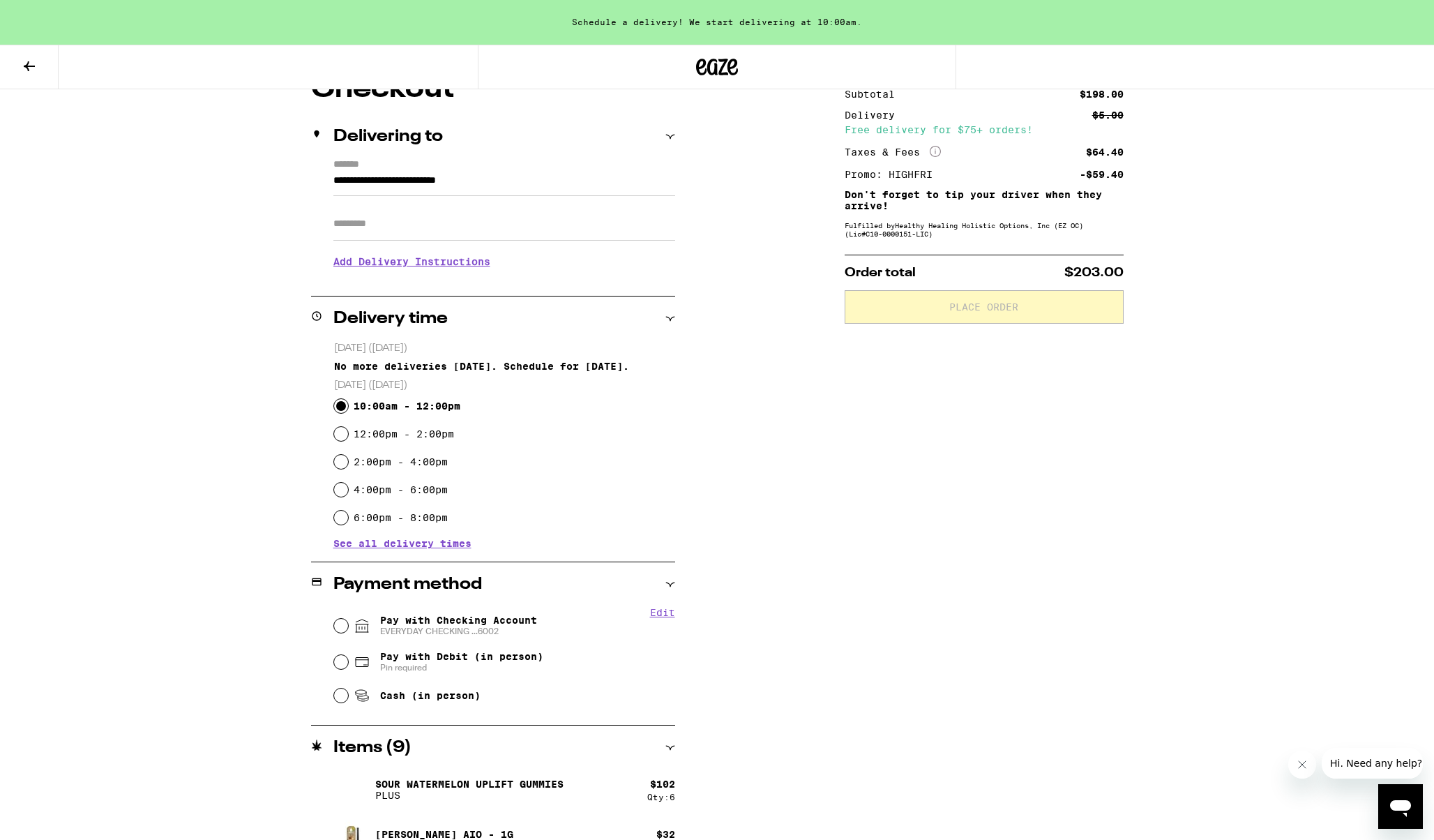
click at [341, 411] on input "10:00am - 12:00pm" at bounding box center [341, 406] width 14 height 14
radio input "true"
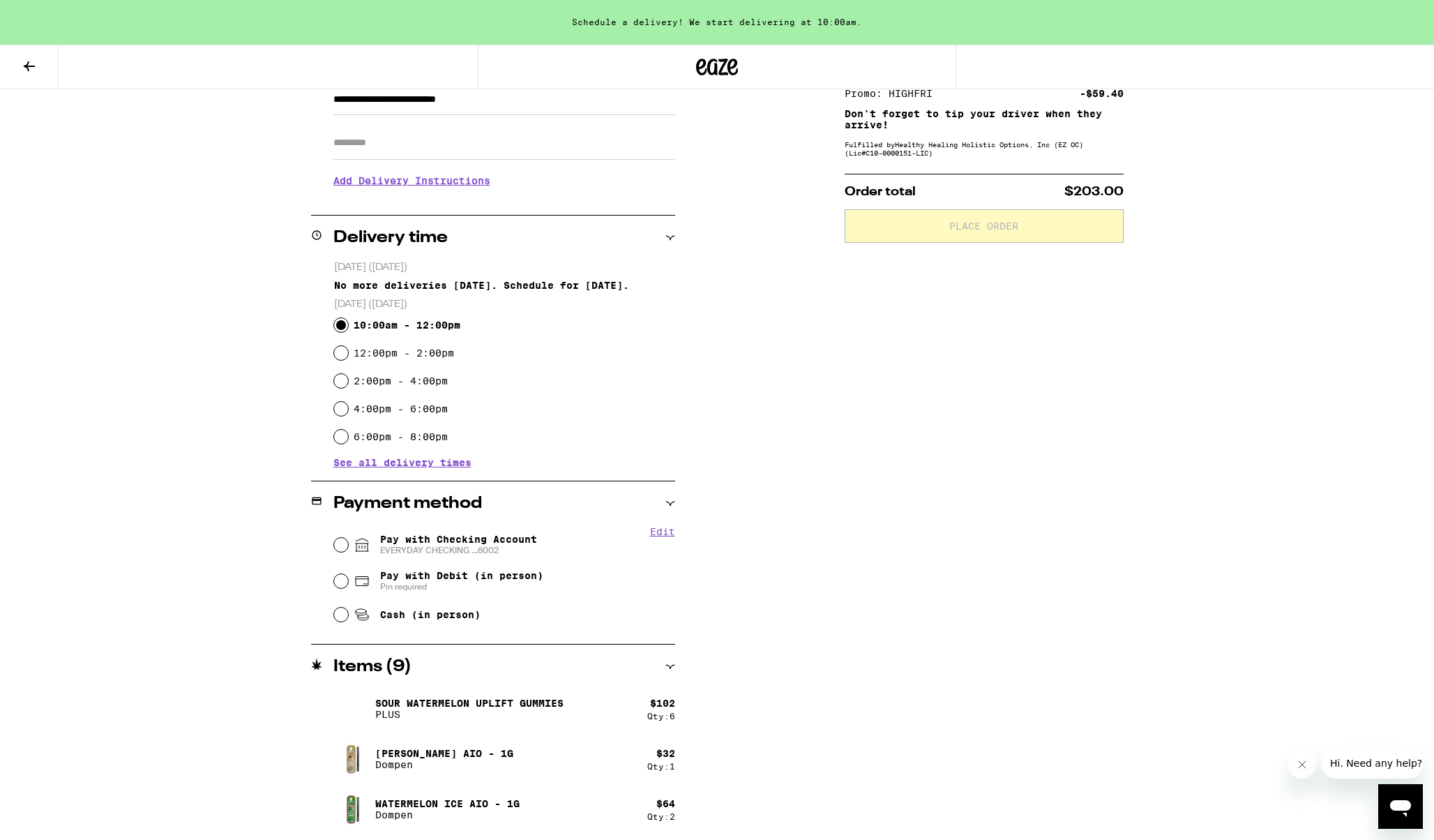
scroll to position [220, 0]
click at [394, 545] on span "Pay with Checking Account EVERYDAY CHECKING ...6002" at bounding box center [458, 544] width 157 height 22
click at [348, 545] on input "Pay with Checking Account EVERYDAY CHECKING ...6002" at bounding box center [341, 544] width 14 height 14
radio input "true"
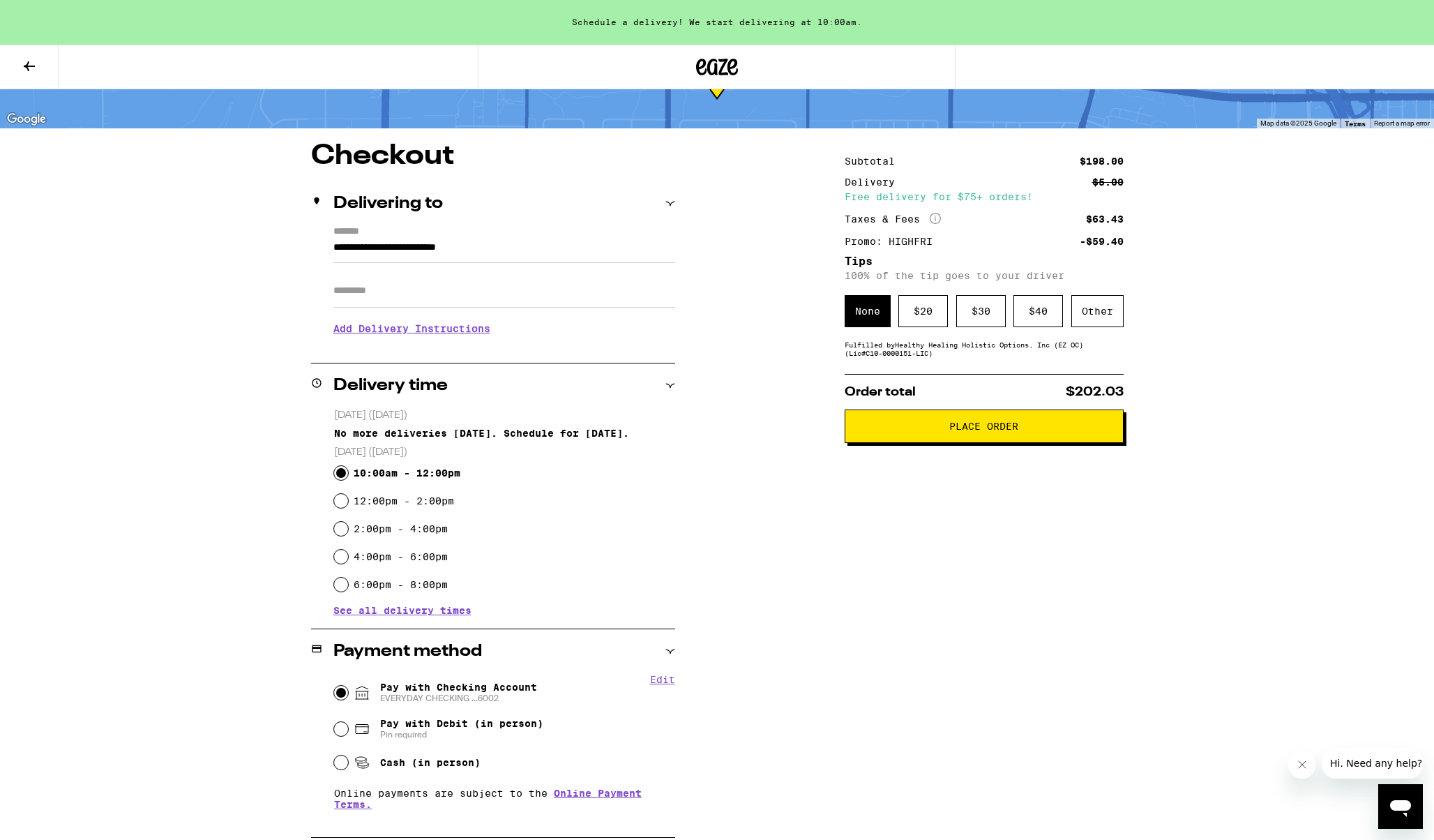
scroll to position [0, 0]
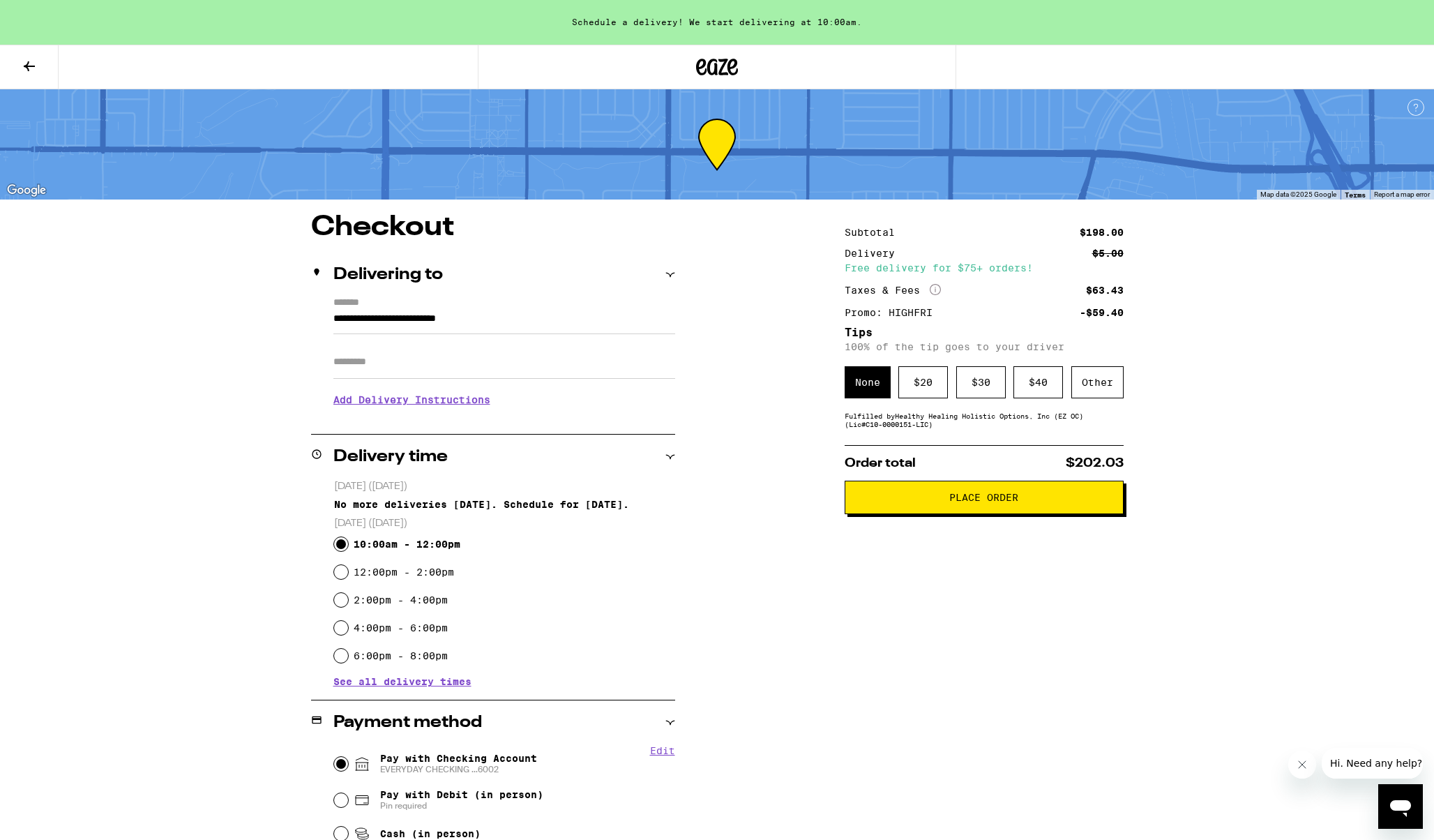
click at [974, 513] on button "Place Order" at bounding box center [984, 497] width 279 height 33
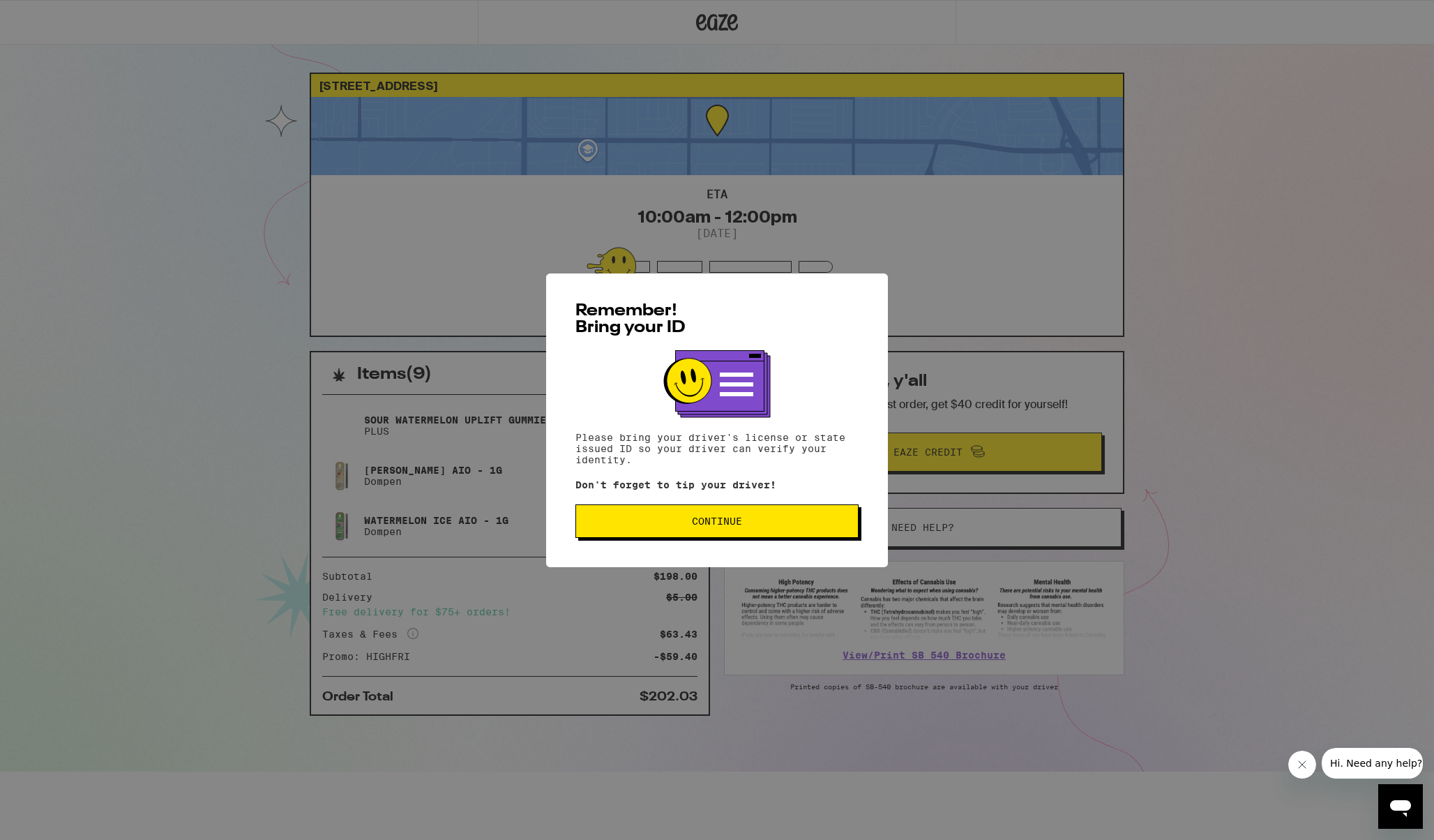
drag, startPoint x: 980, startPoint y: 513, endPoint x: 1023, endPoint y: 540, distance: 50.8
click at [1023, 540] on div "Remember! Bring your ID Please bring your driver's license or state issued ID s…" at bounding box center [717, 420] width 1434 height 840
